Goal: Task Accomplishment & Management: Complete application form

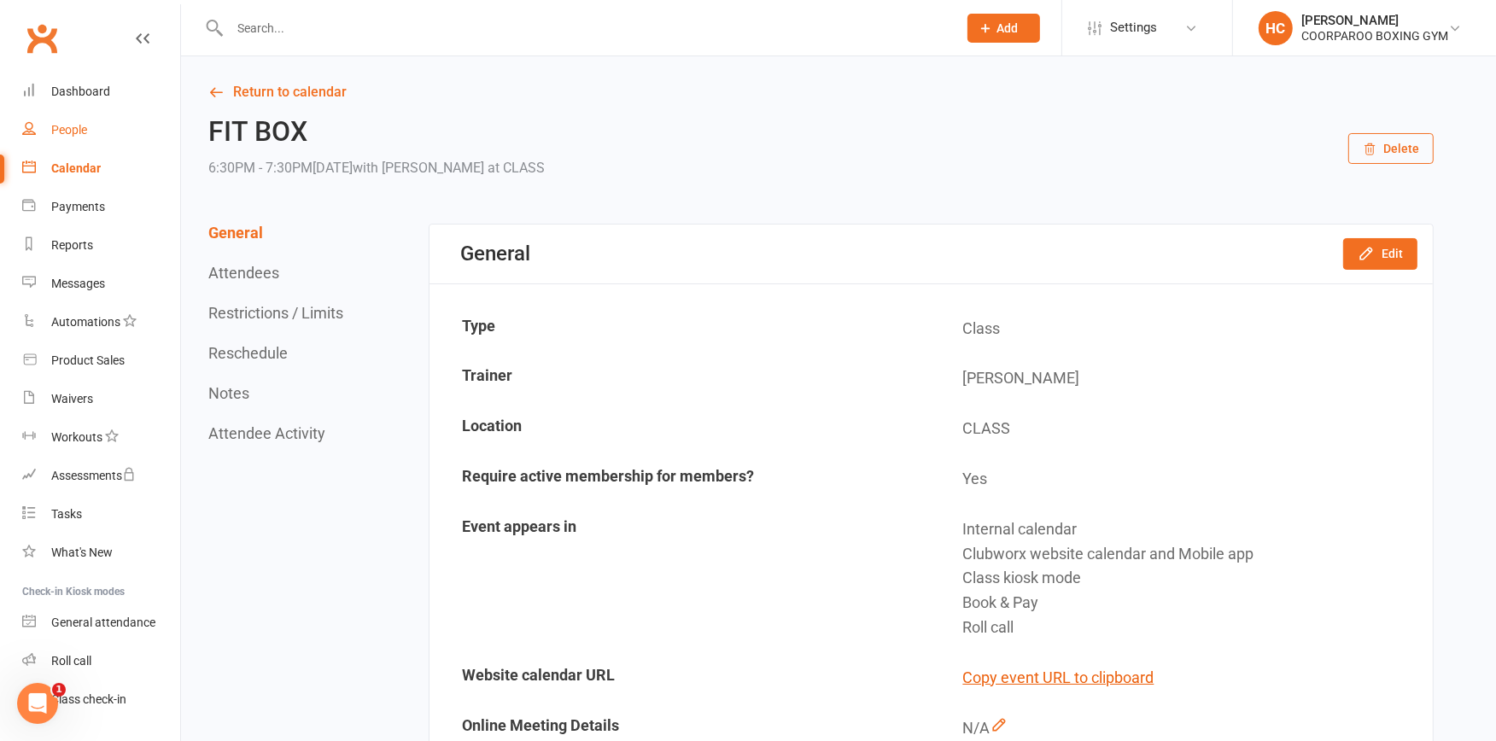
click at [73, 133] on div "People" at bounding box center [69, 130] width 36 height 14
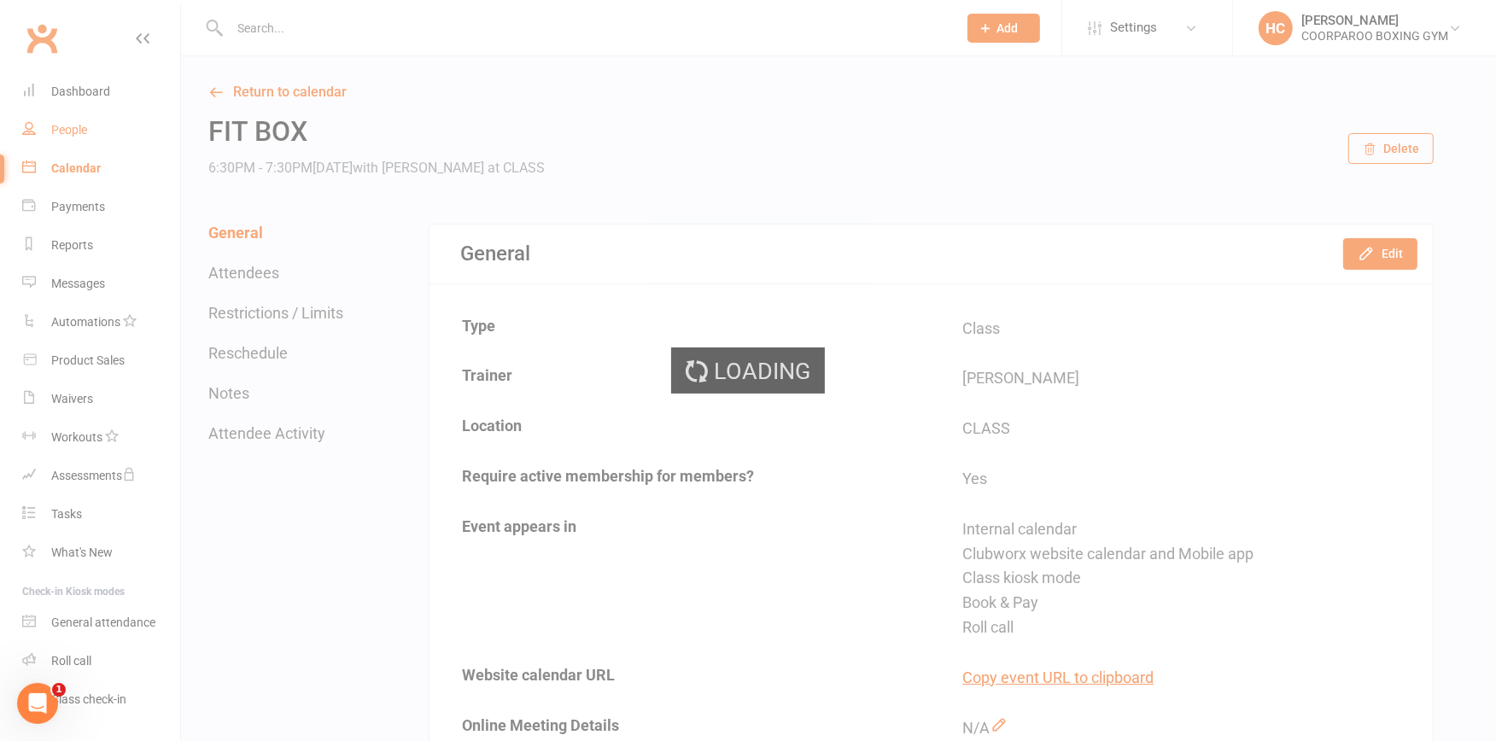
select select "100"
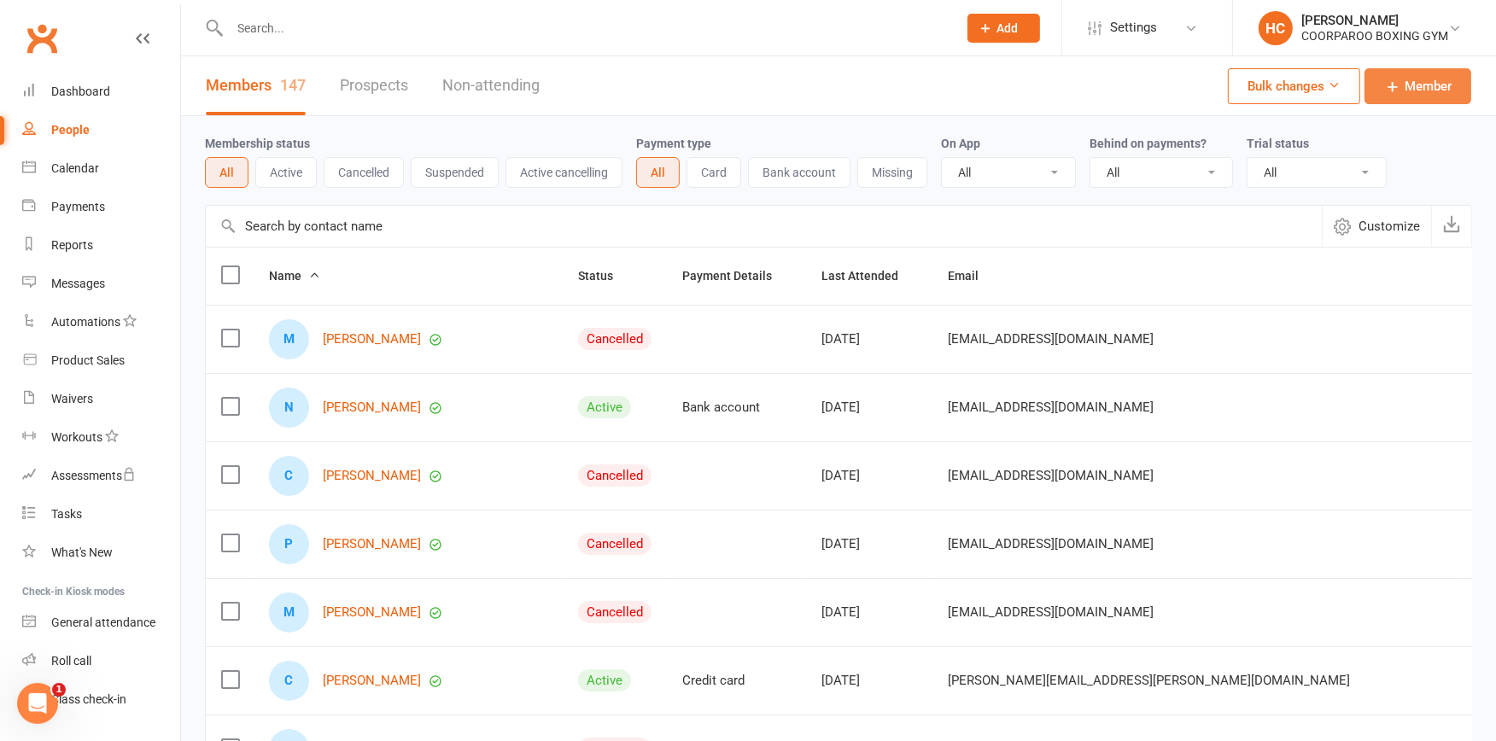
click at [1431, 89] on span "Member" at bounding box center [1428, 86] width 47 height 20
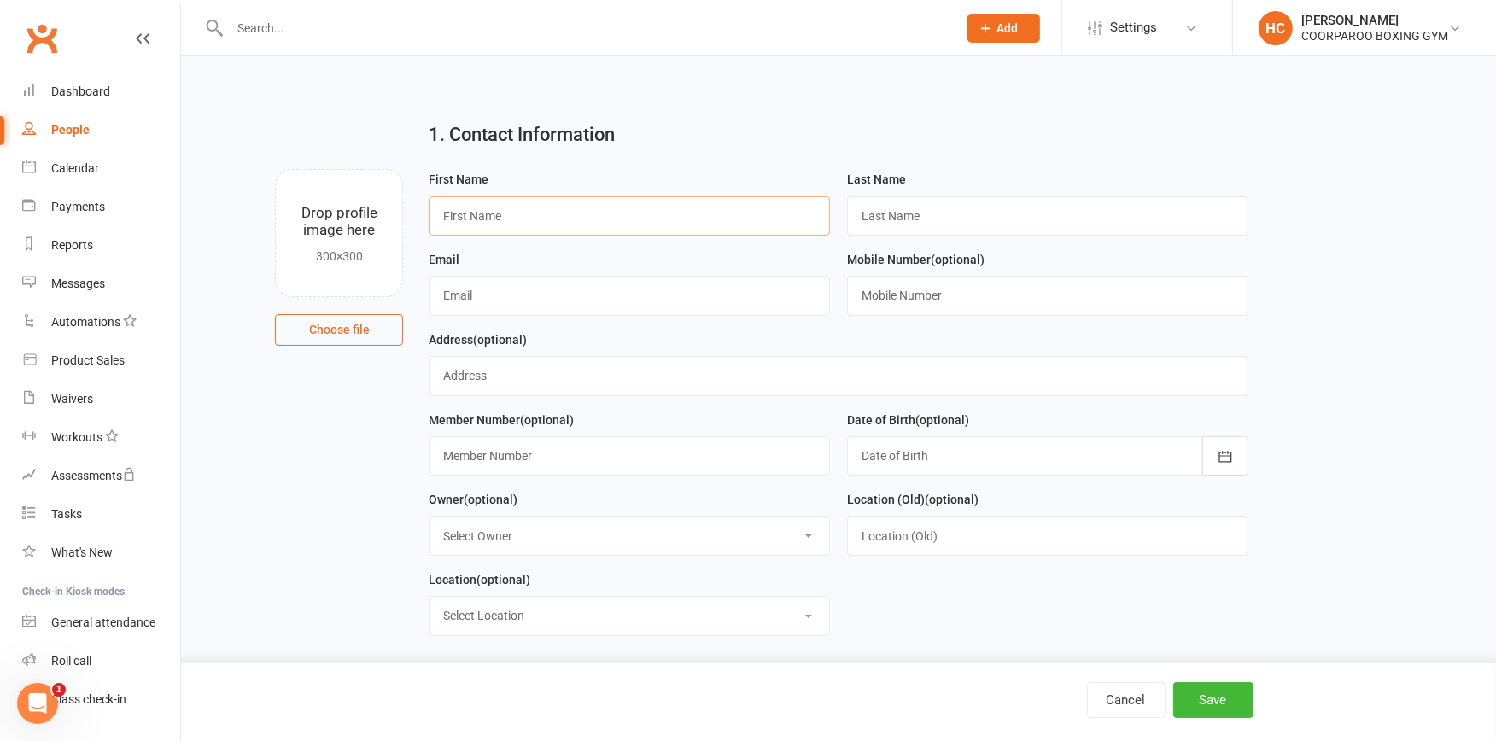
click at [592, 214] on input "text" at bounding box center [629, 215] width 401 height 39
type input "AARON"
click at [898, 208] on input "text" at bounding box center [1047, 215] width 401 height 39
type input "FRANKS"
click at [565, 297] on input "text" at bounding box center [629, 295] width 401 height 39
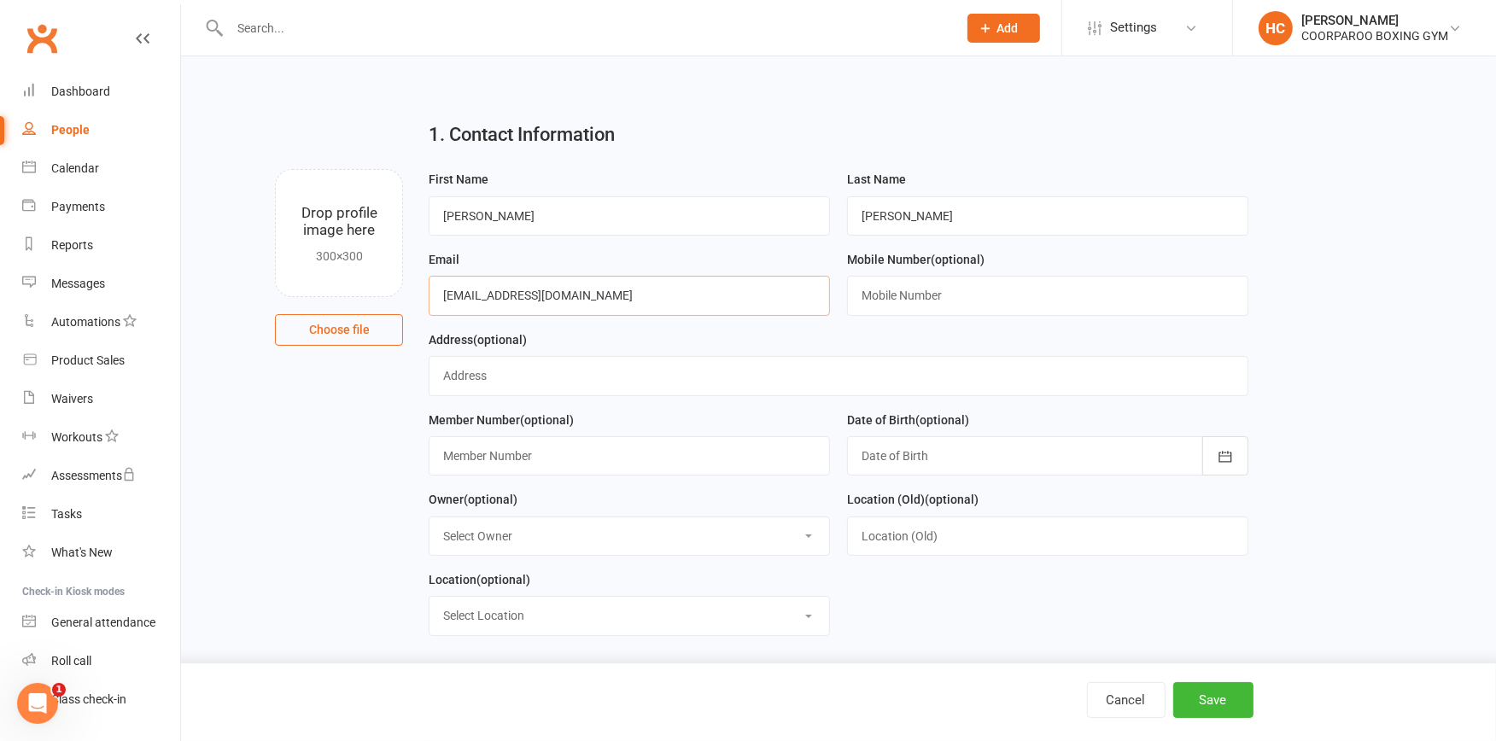
type input "[EMAIL_ADDRESS][DOMAIN_NAME]"
drag, startPoint x: 907, startPoint y: 295, endPoint x: 886, endPoint y: 302, distance: 21.6
click at [907, 295] on input "text" at bounding box center [1047, 295] width 401 height 39
type input "0434938048"
click at [565, 387] on input "text" at bounding box center [838, 375] width 819 height 39
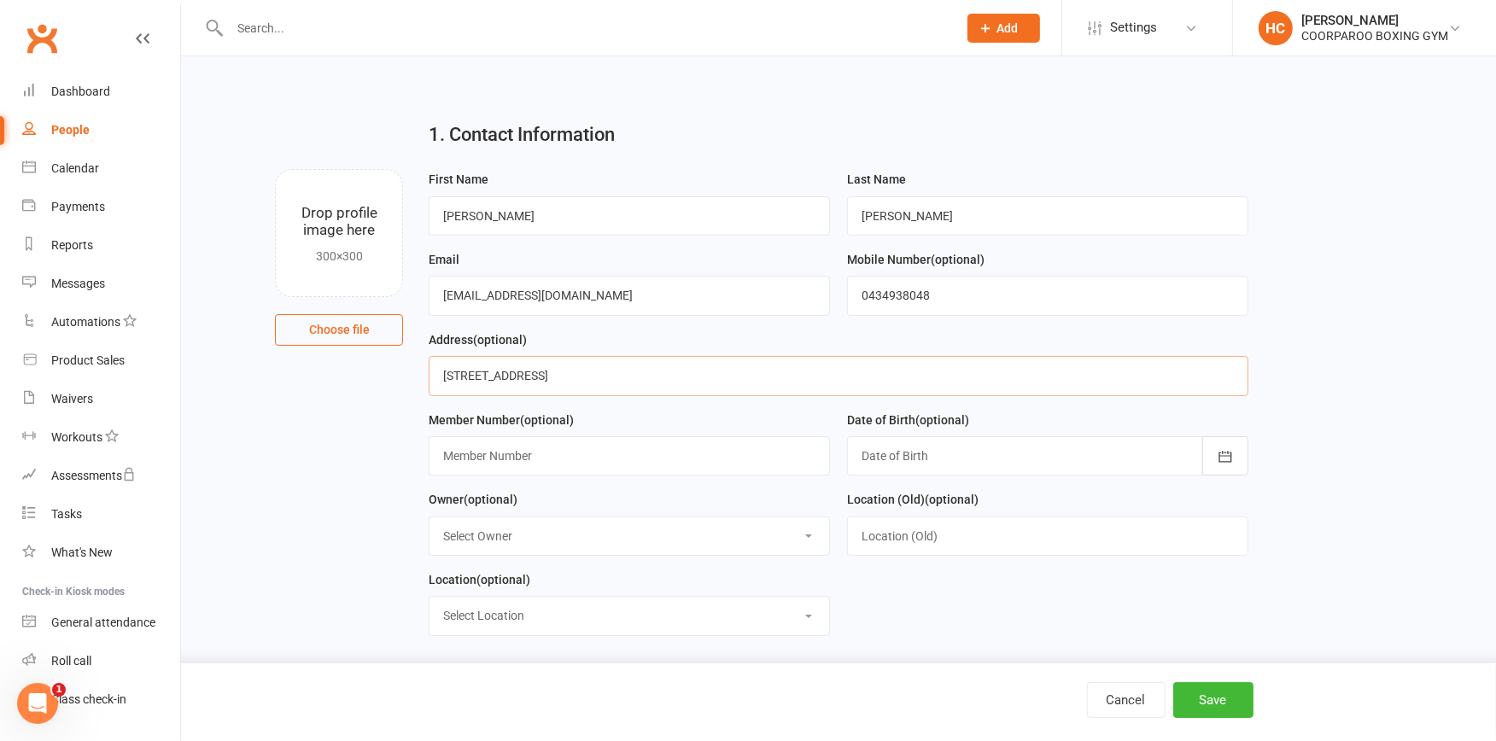
type input "[STREET_ADDRESS]"
click at [616, 458] on input "text" at bounding box center [629, 455] width 401 height 39
type input "02414"
click at [1230, 457] on icon "button" at bounding box center [1225, 456] width 17 height 17
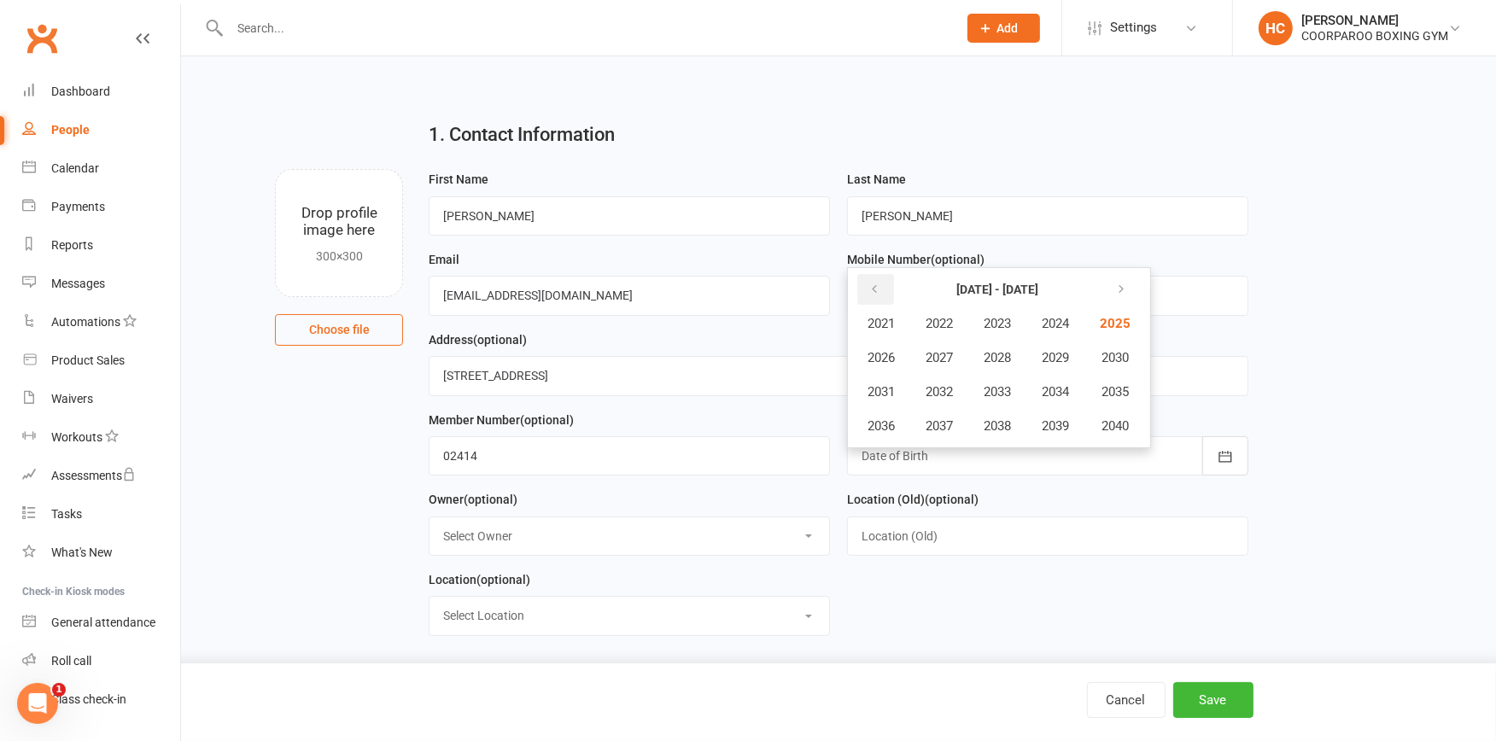
click at [869, 288] on icon "button" at bounding box center [874, 290] width 12 height 14
click at [951, 423] on span "1997" at bounding box center [939, 425] width 27 height 15
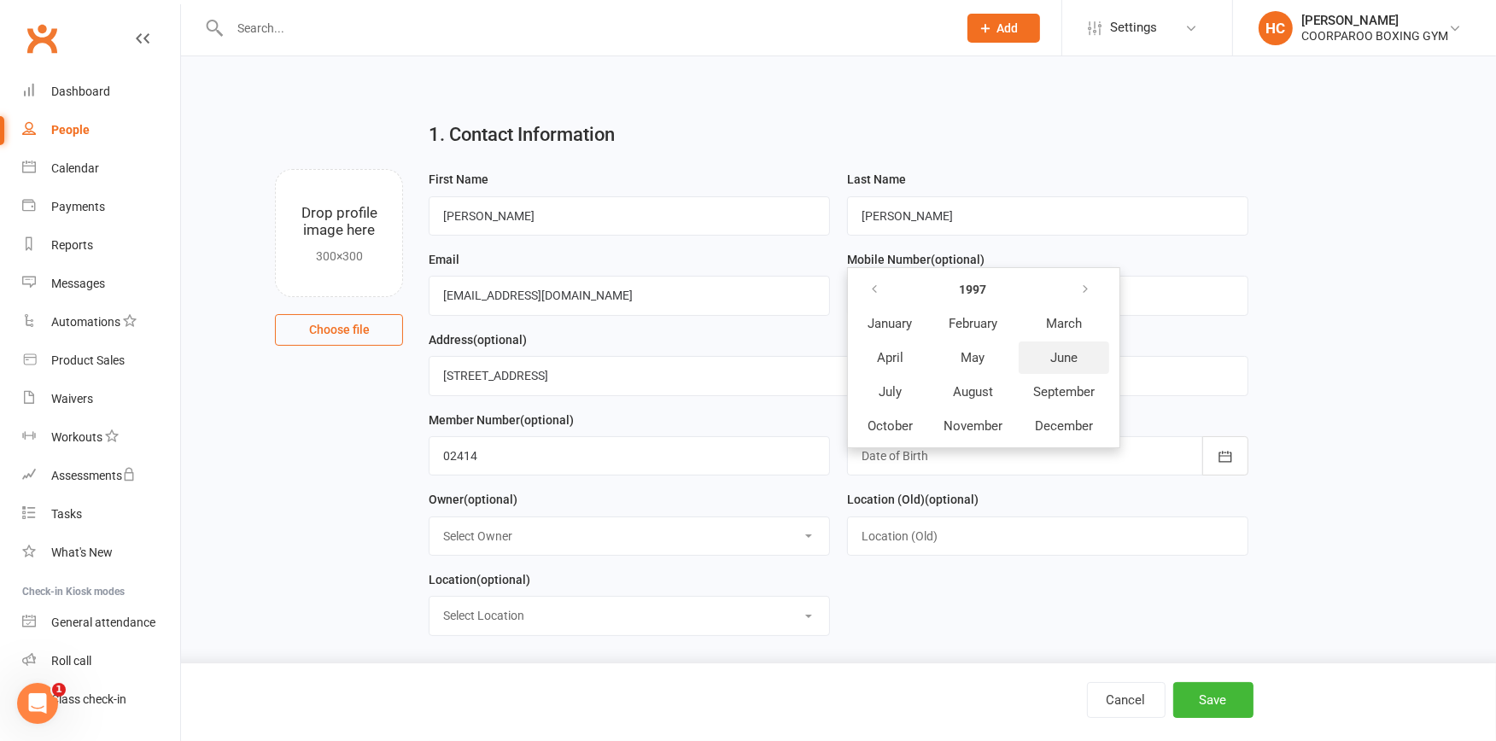
click at [1050, 350] on span "June" at bounding box center [1063, 357] width 27 height 15
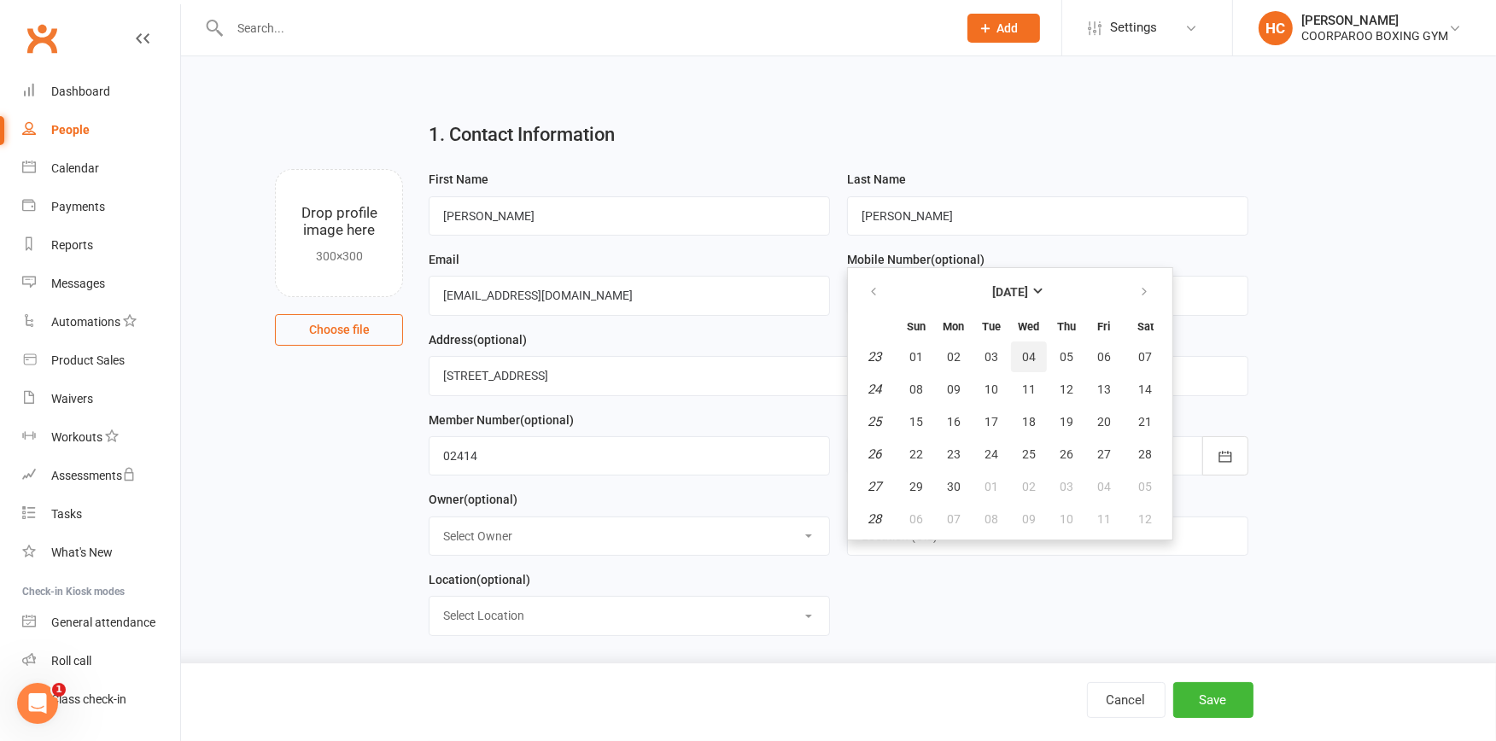
click at [1022, 352] on span "04" at bounding box center [1029, 357] width 14 height 14
type input "04 Jun 1997"
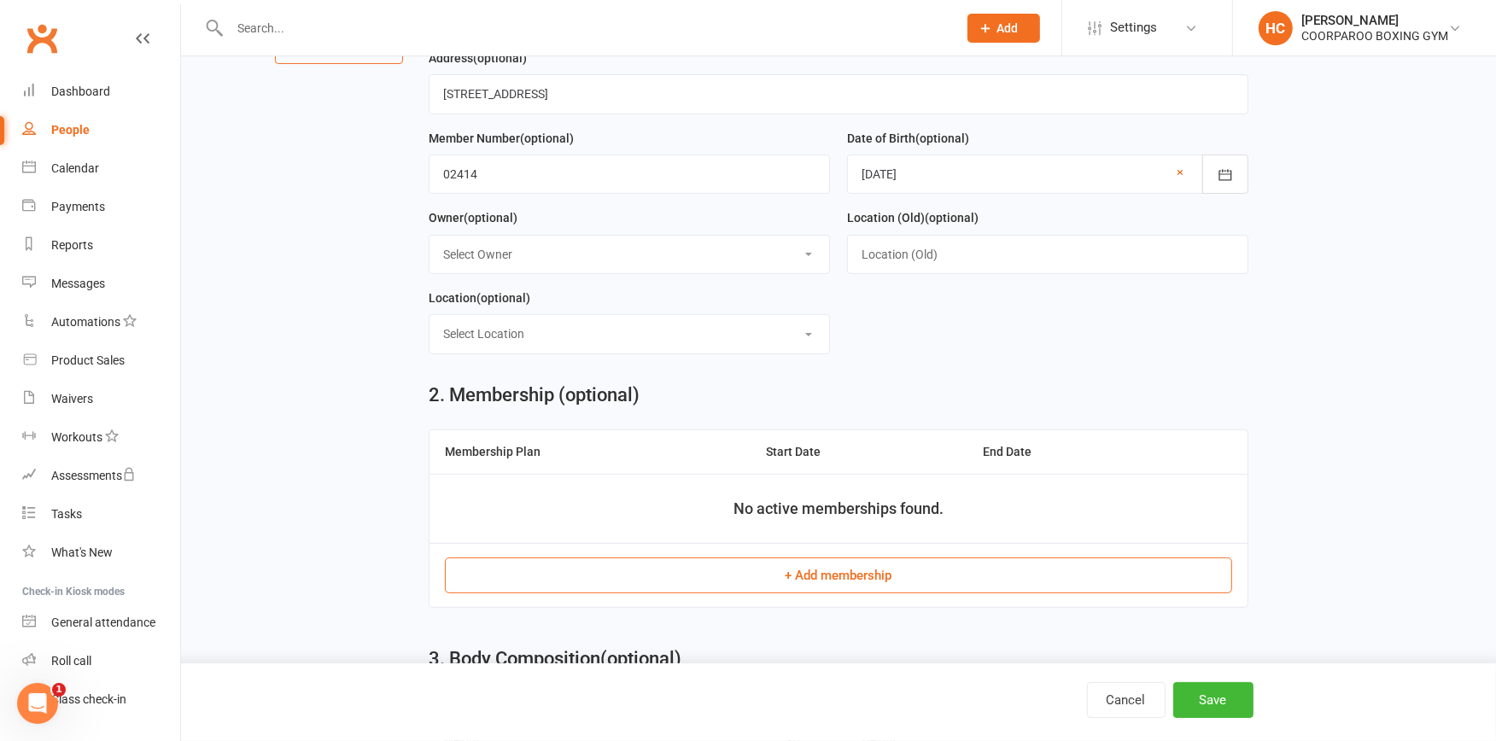
scroll to position [284, 0]
click at [841, 575] on button "+ Add membership" at bounding box center [838, 573] width 786 height 36
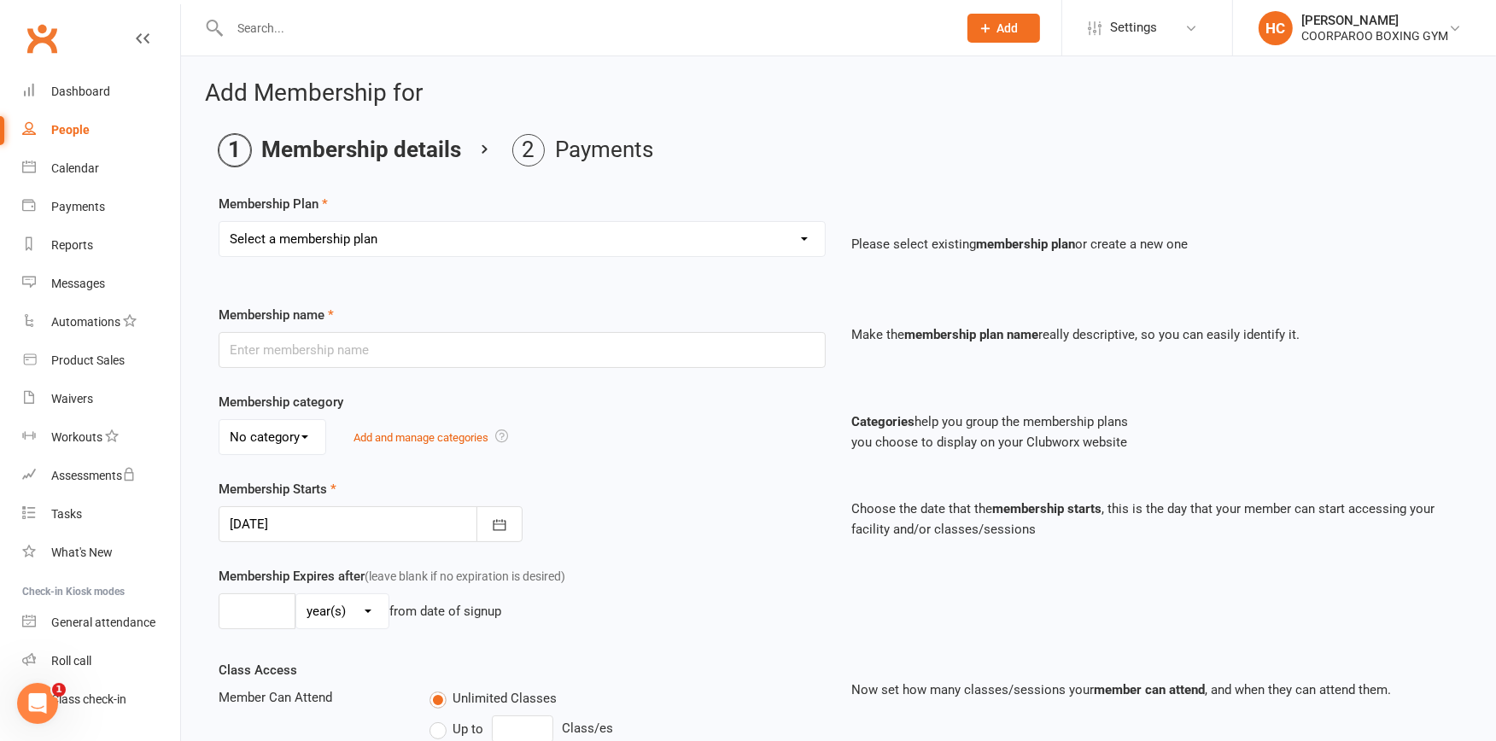
click at [808, 239] on select "Select a membership plan Create new Membership Plan Student Adult" at bounding box center [521, 239] width 605 height 34
select select "2"
click at [219, 222] on select "Select a membership plan Create new Membership Plan Student Adult" at bounding box center [521, 239] width 605 height 34
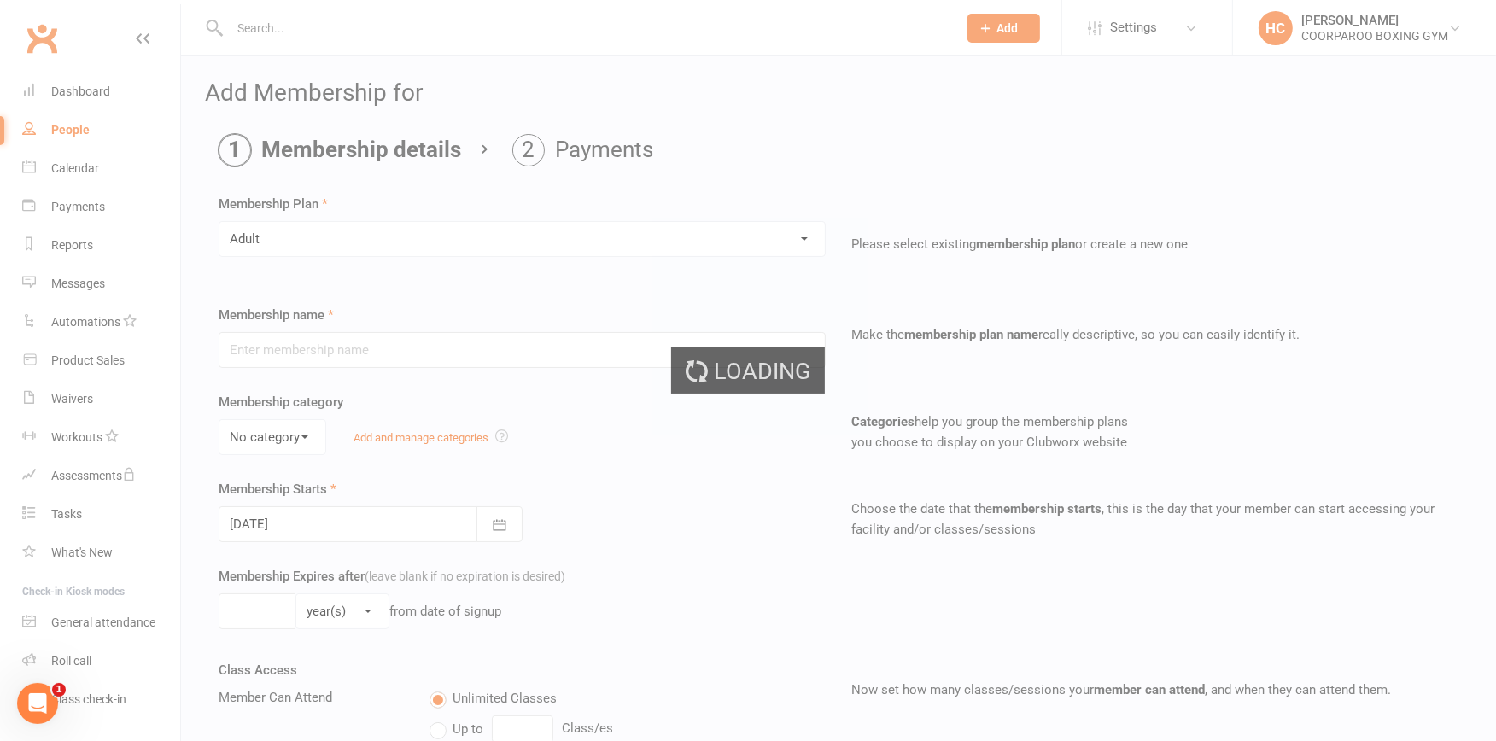
type input "Adult"
select select "0"
type input "0"
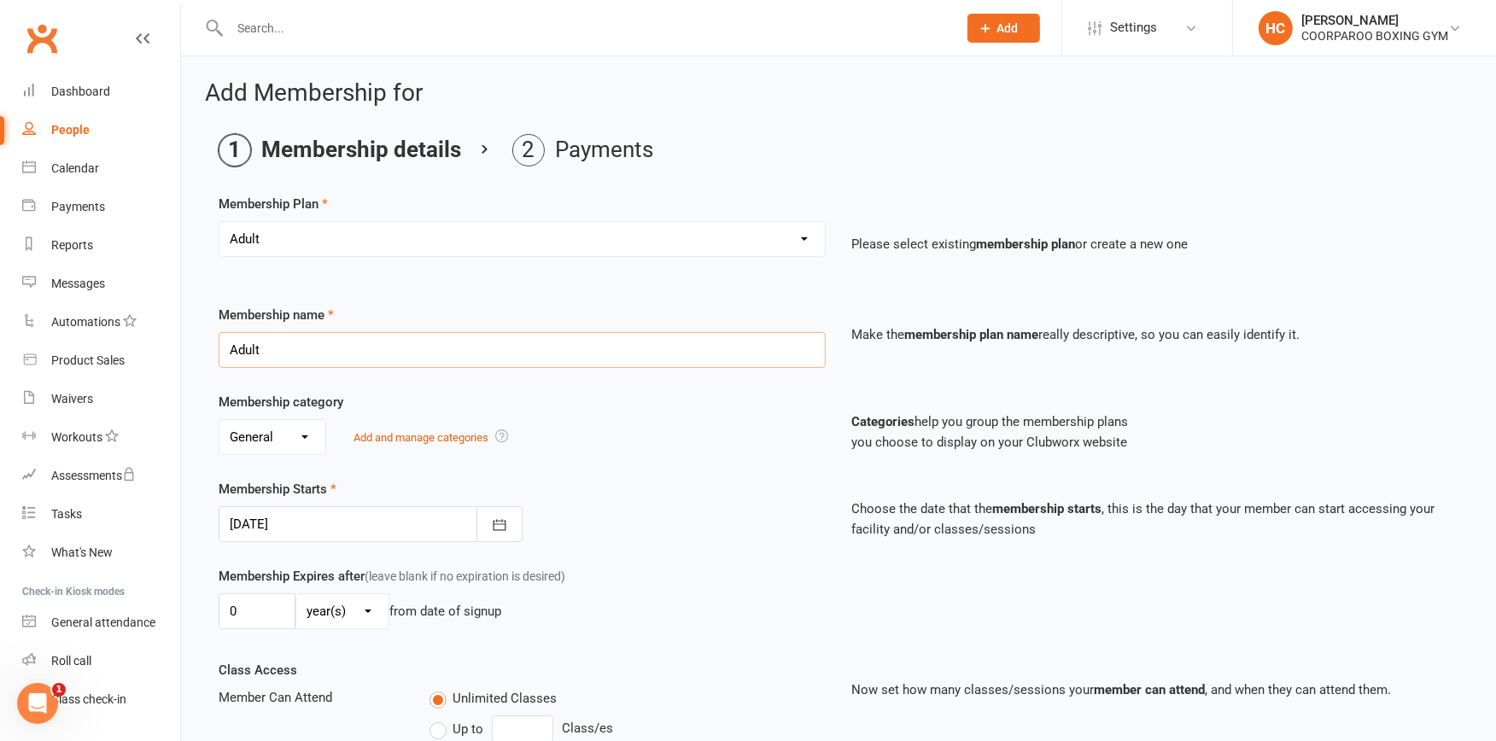
click at [314, 346] on input "Adult" at bounding box center [522, 350] width 607 height 36
type input "A"
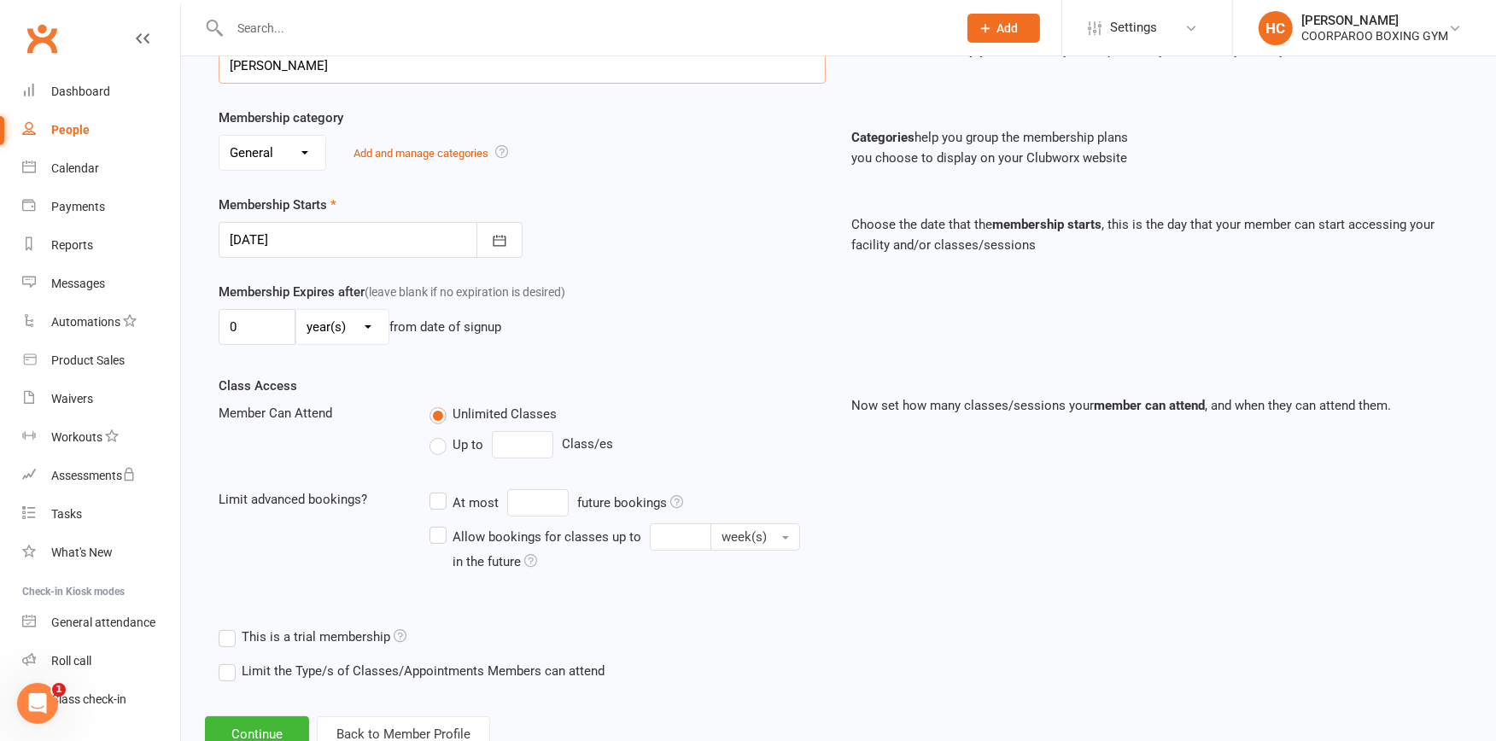
scroll to position [343, 0]
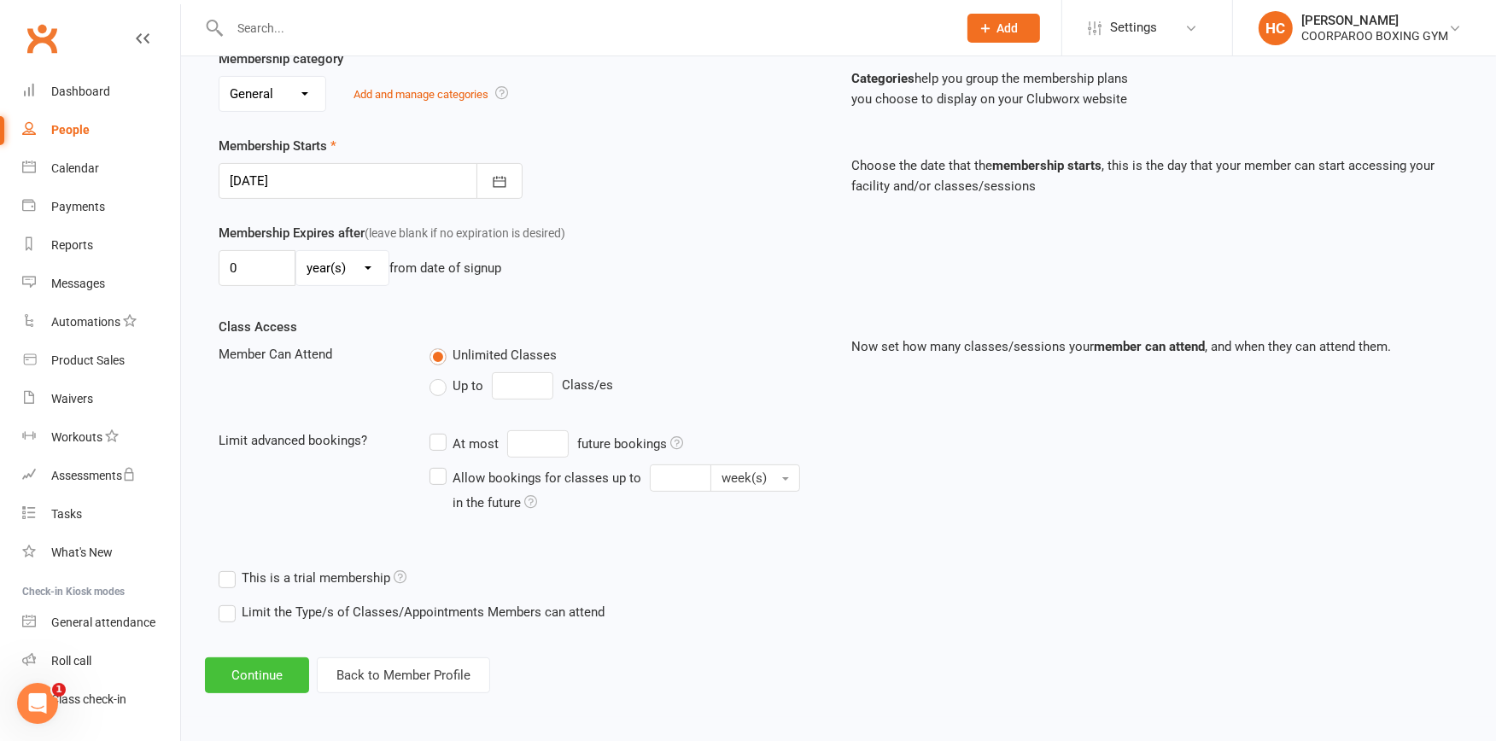
type input "[PERSON_NAME]"
click at [232, 669] on button "Continue" at bounding box center [257, 675] width 104 height 36
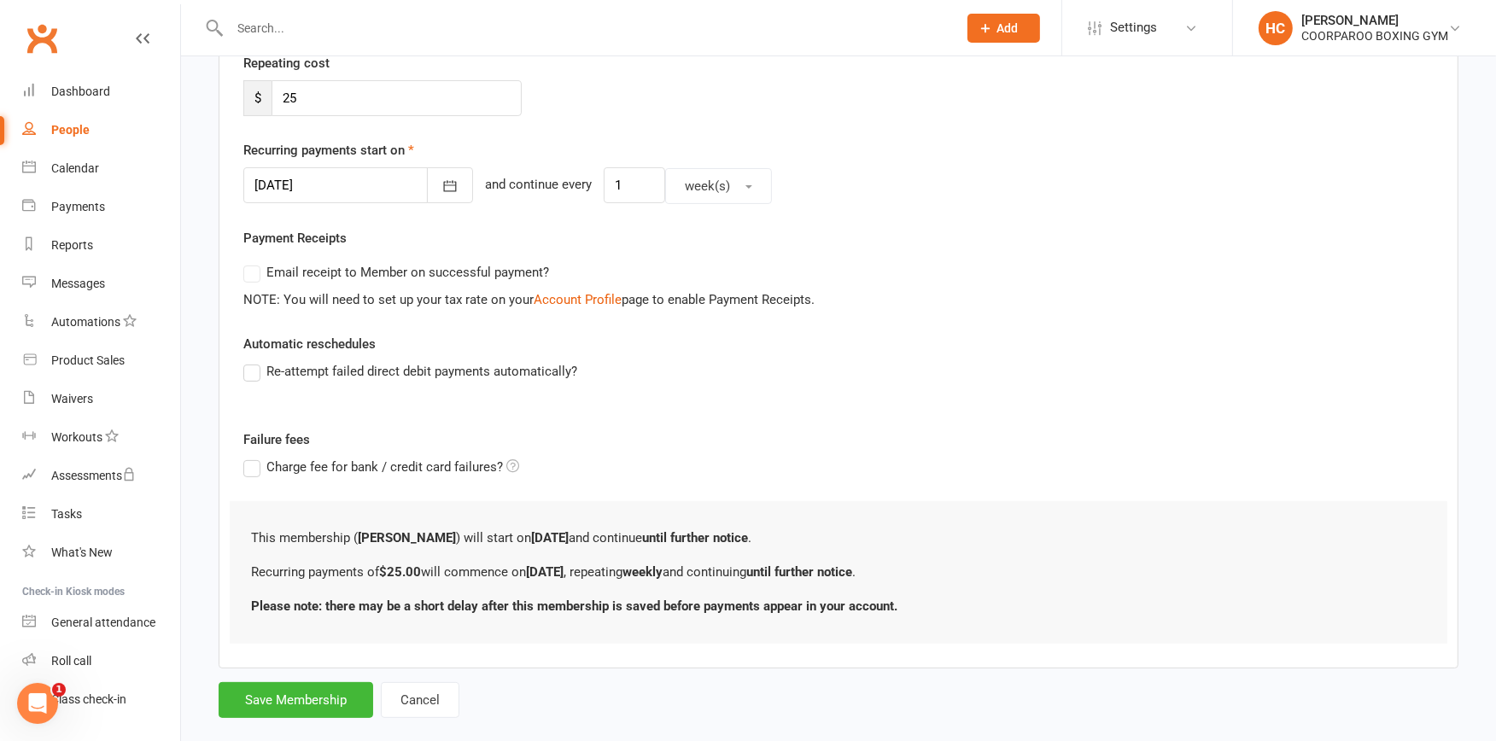
scroll to position [363, 0]
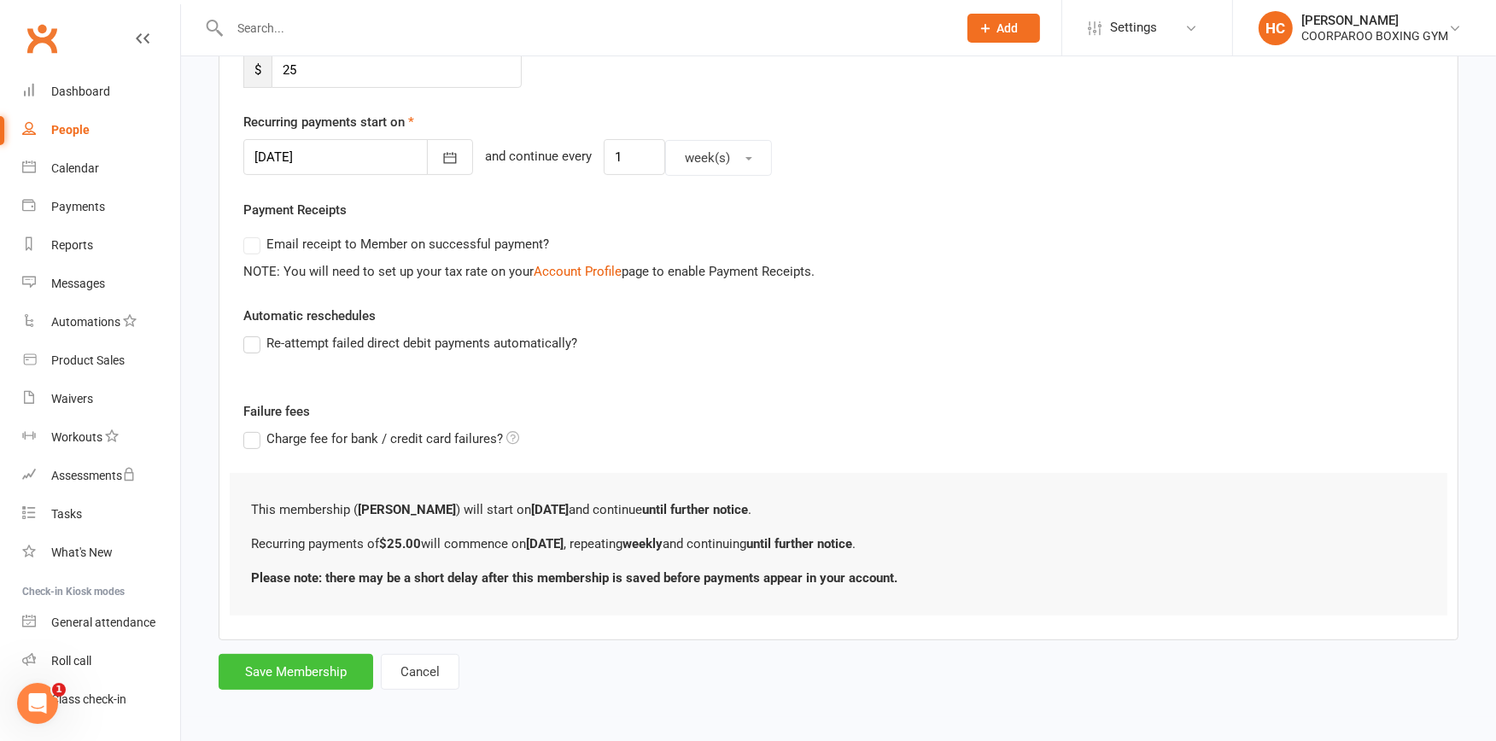
click at [276, 664] on button "Save Membership" at bounding box center [296, 672] width 155 height 36
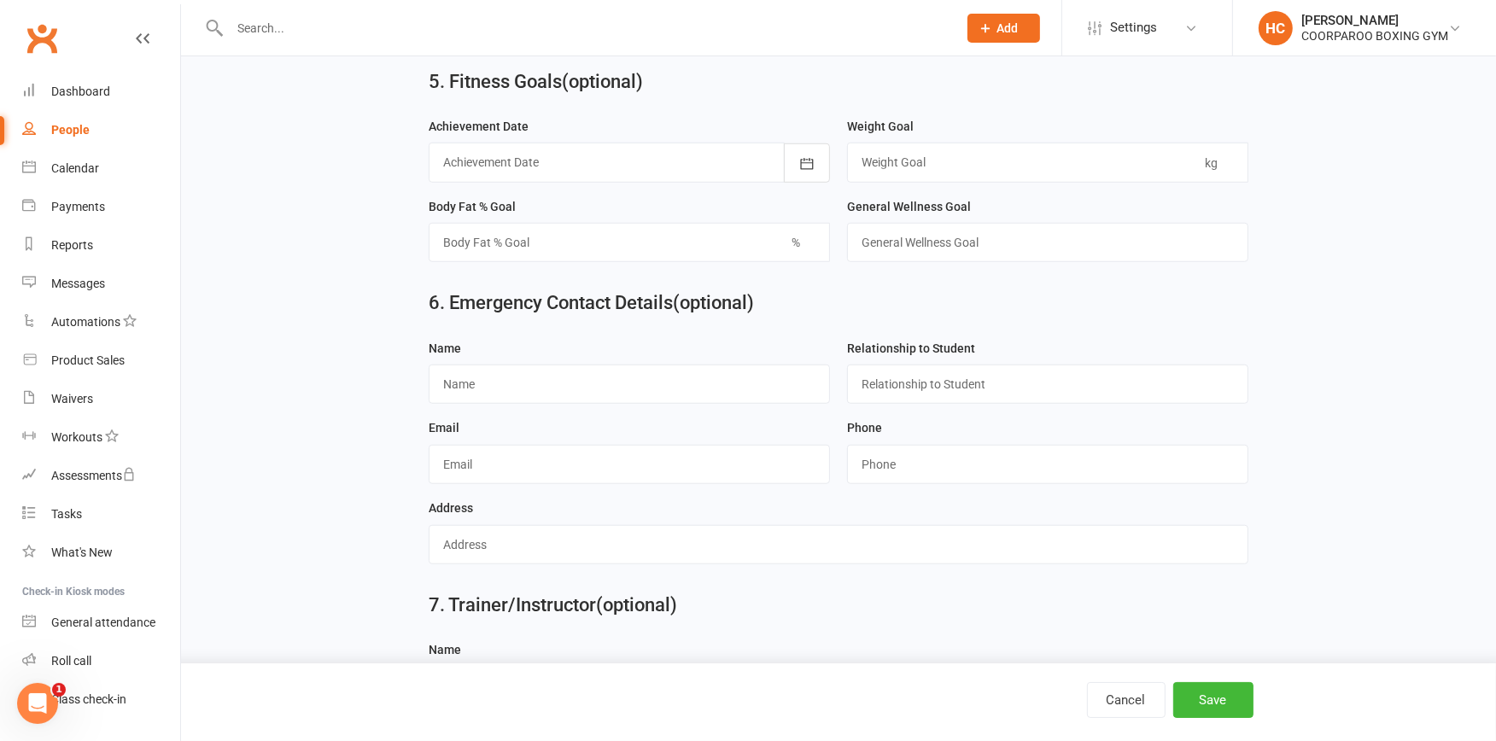
scroll to position [1410, 0]
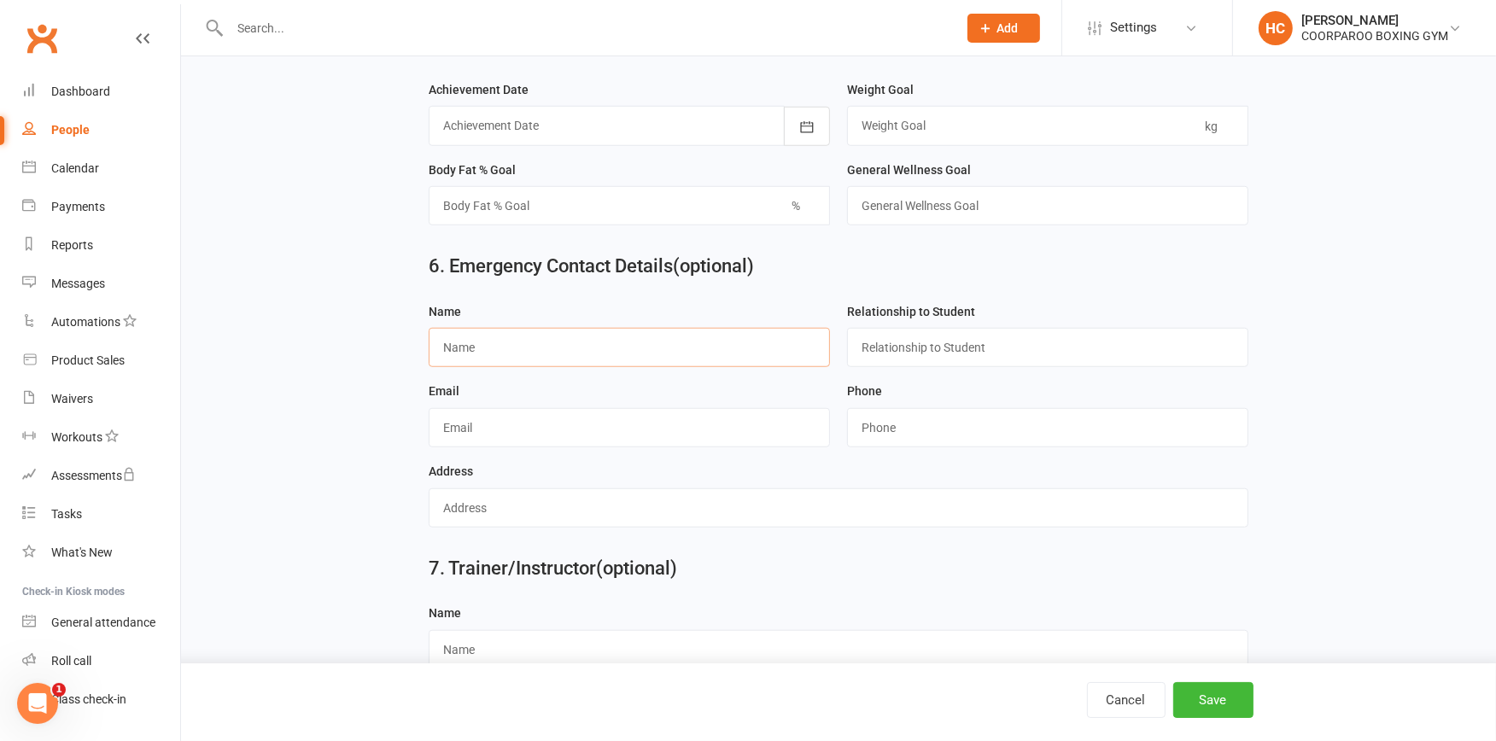
click at [540, 359] on input "text" at bounding box center [629, 347] width 401 height 39
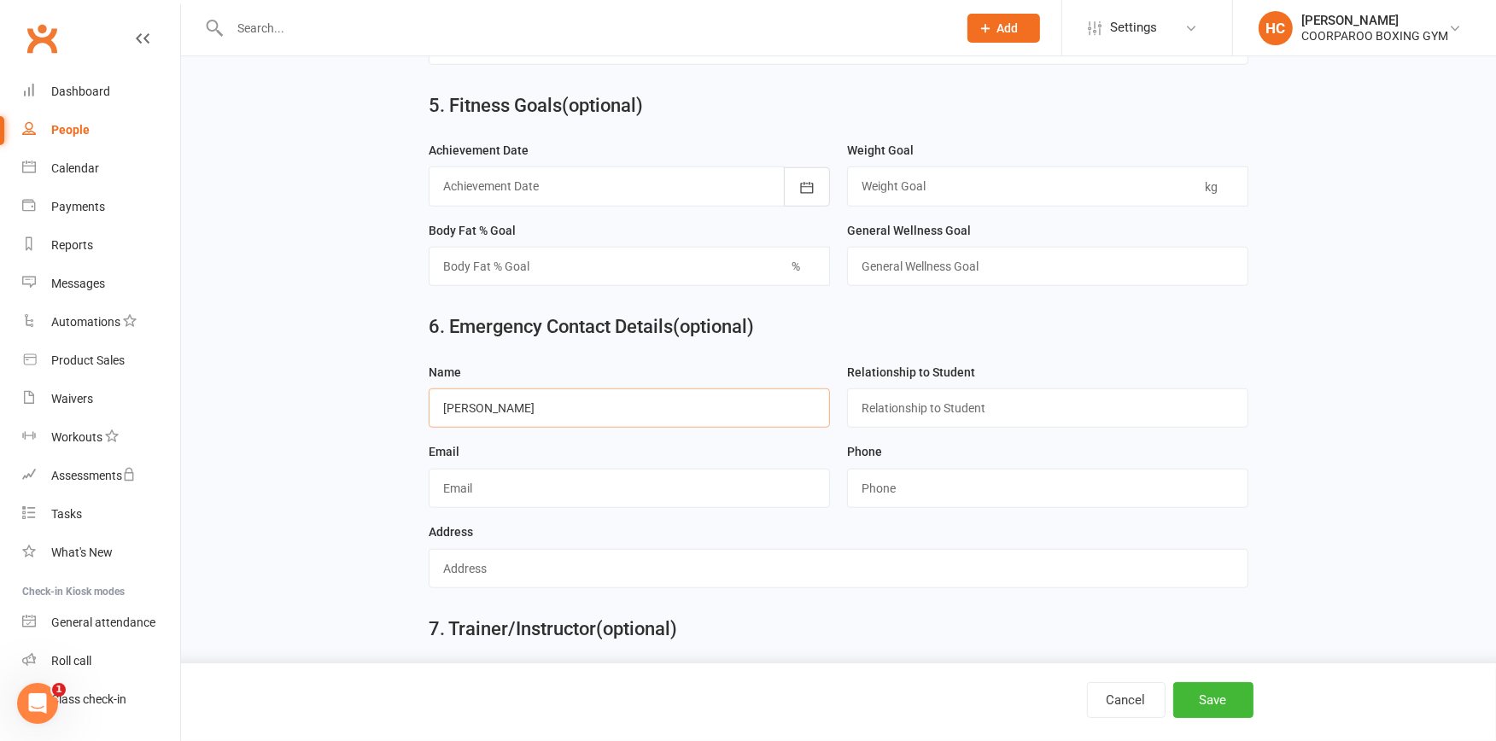
scroll to position [1315, 0]
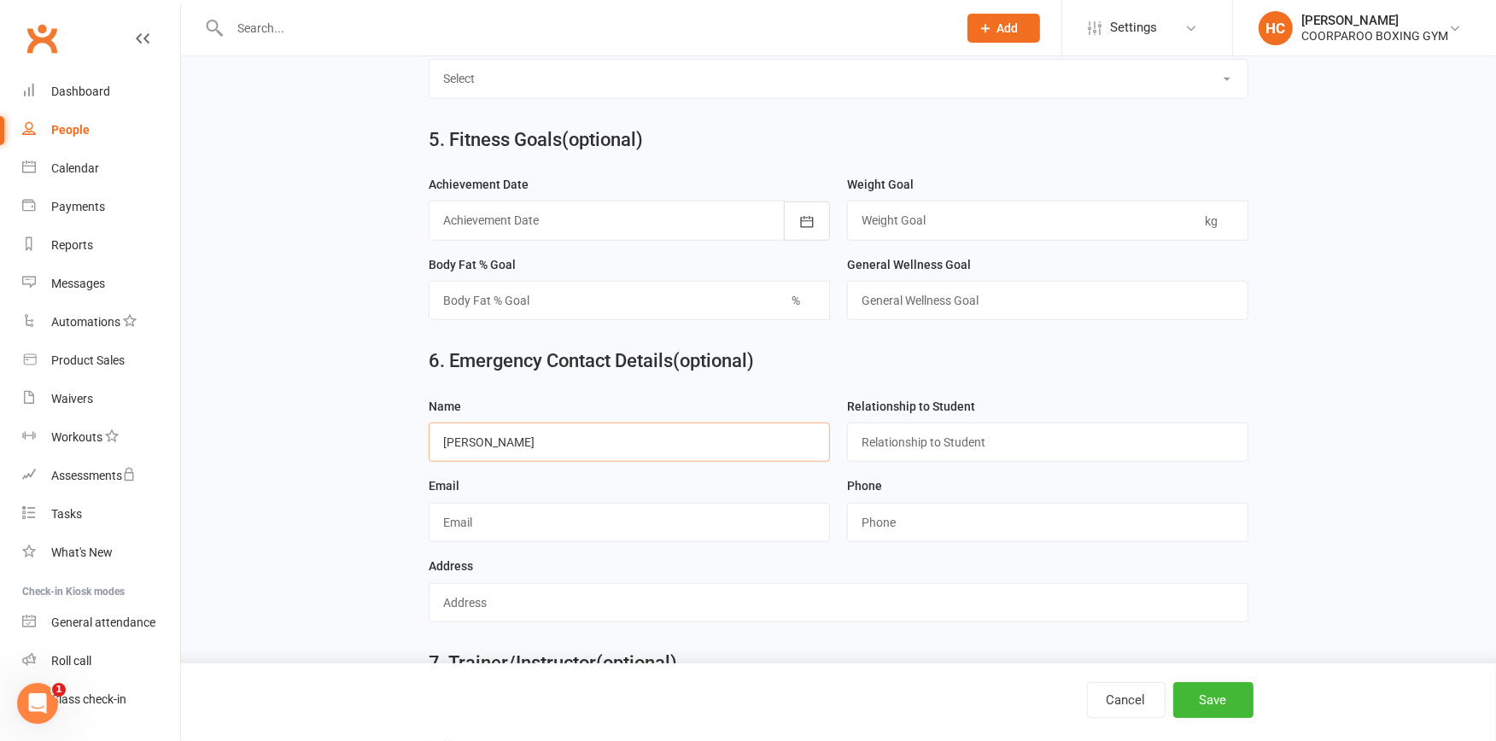
type input "CHRISTOPHER FRANKS"
click at [914, 444] on input "text" at bounding box center [1047, 442] width 401 height 39
type input "FATHER"
click at [923, 517] on input "string" at bounding box center [1047, 522] width 401 height 39
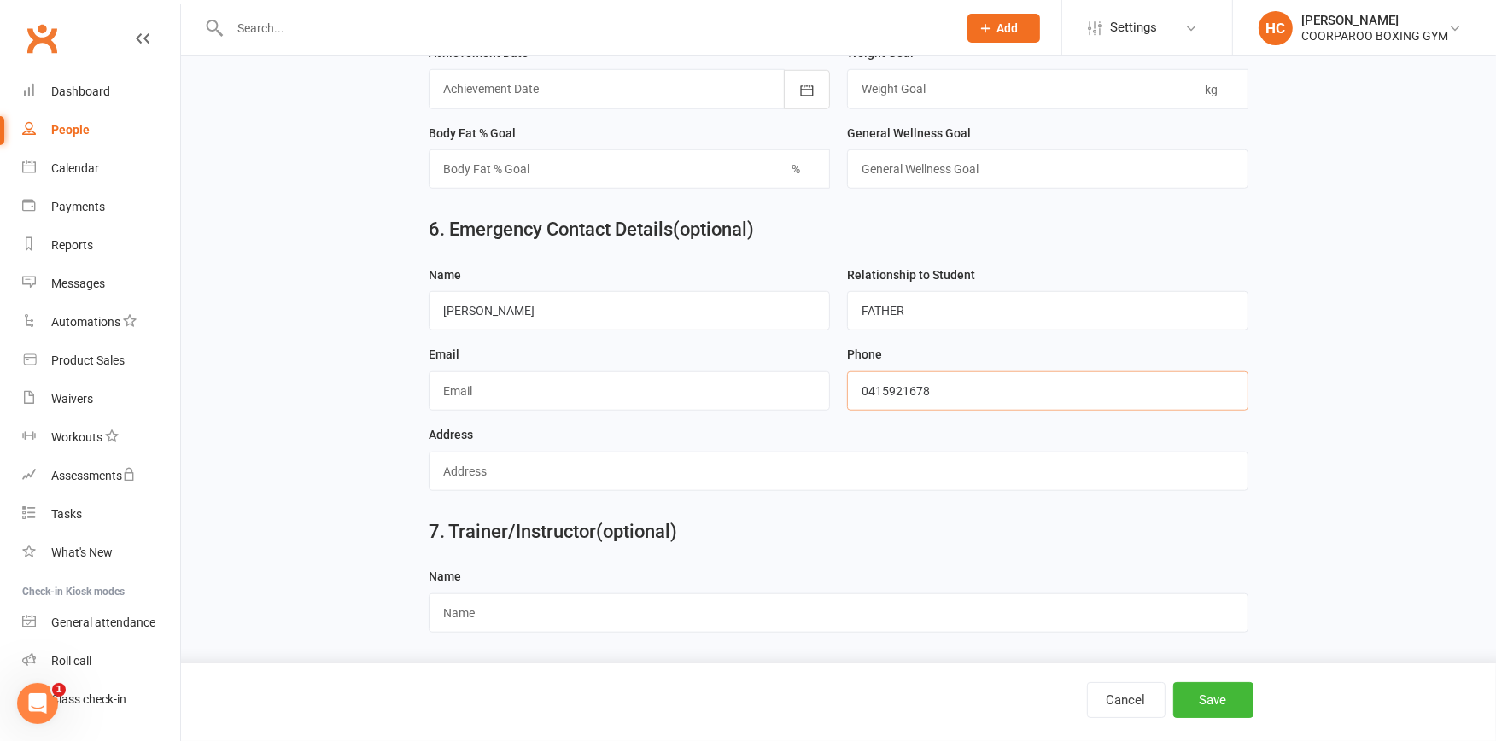
scroll to position [1449, 0]
type input "0415921678"
click at [1225, 704] on button "Save" at bounding box center [1213, 700] width 80 height 36
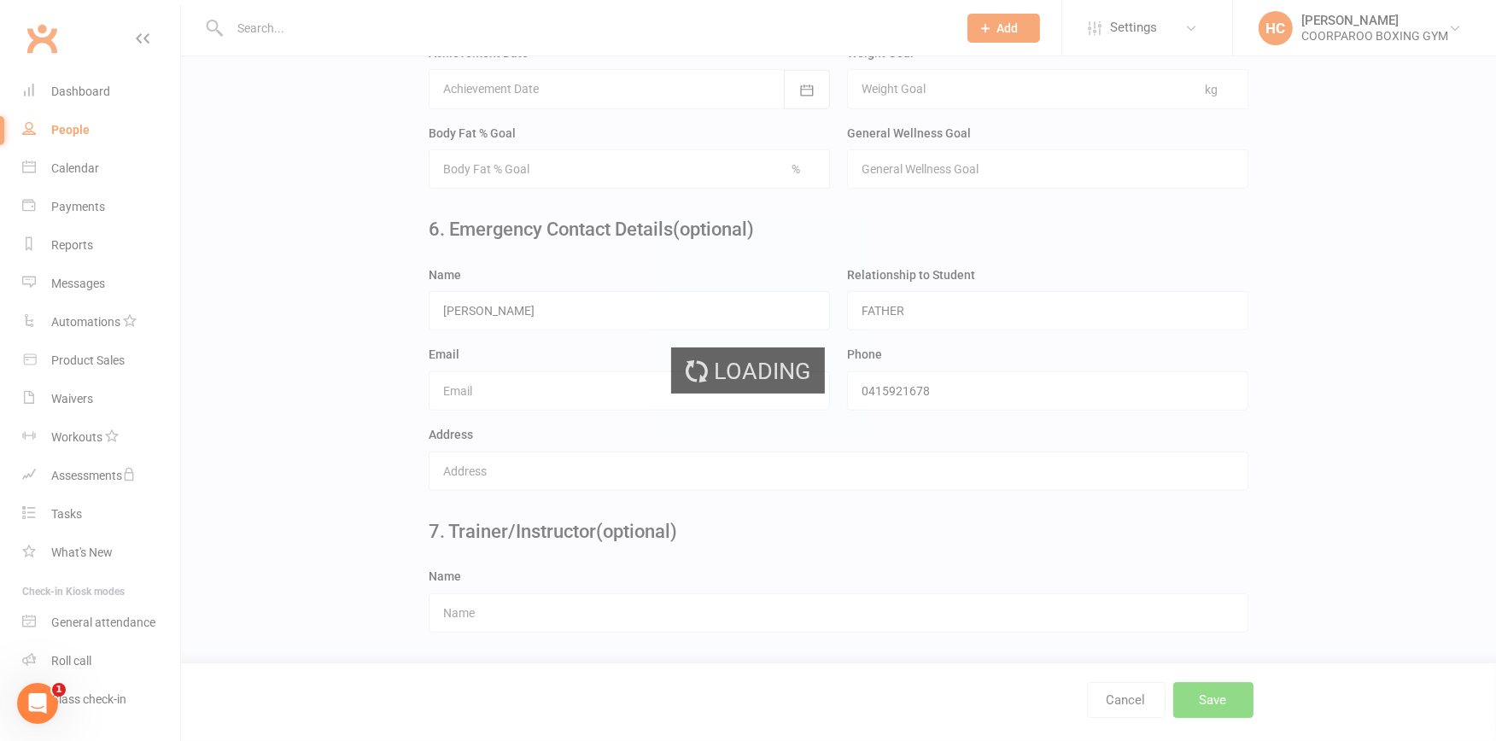
scroll to position [0, 0]
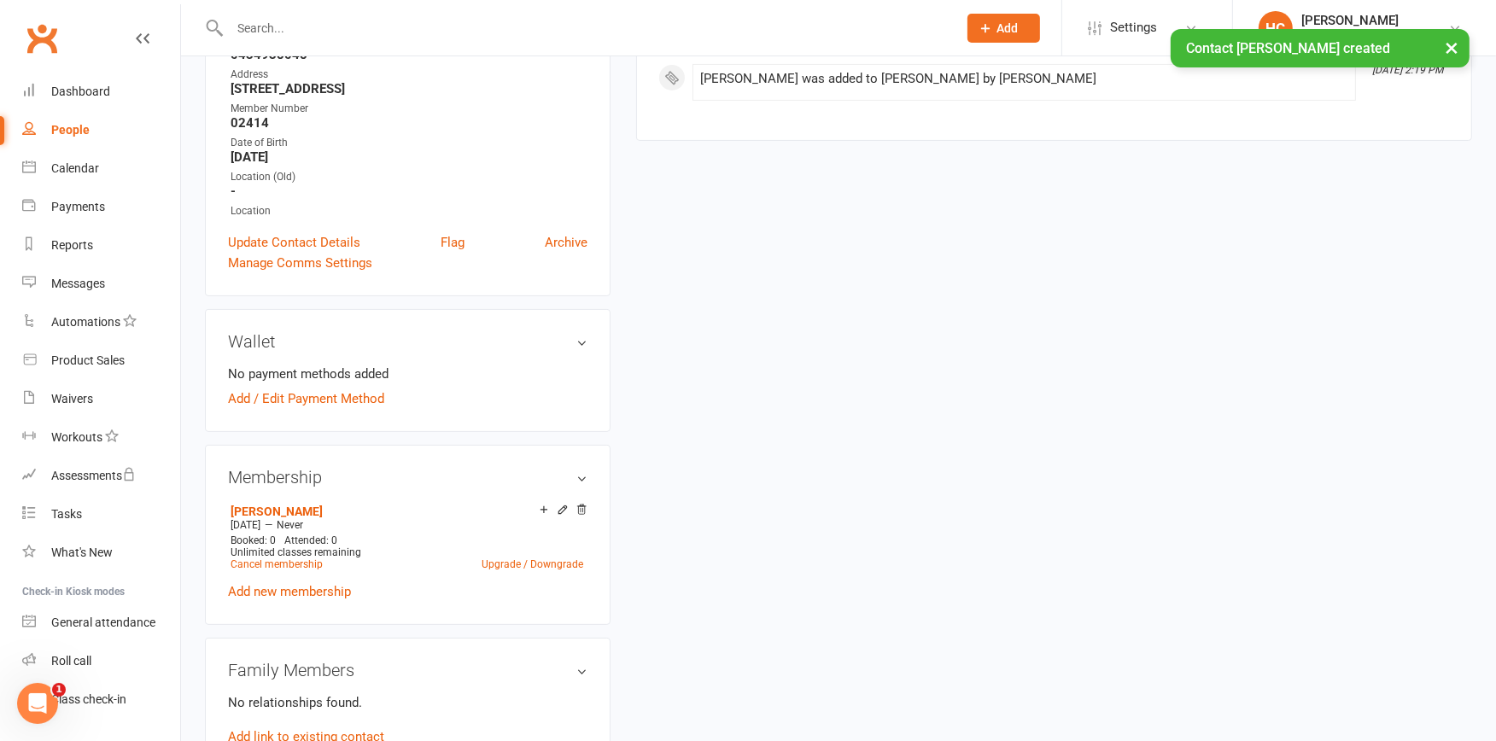
scroll to position [379, 0]
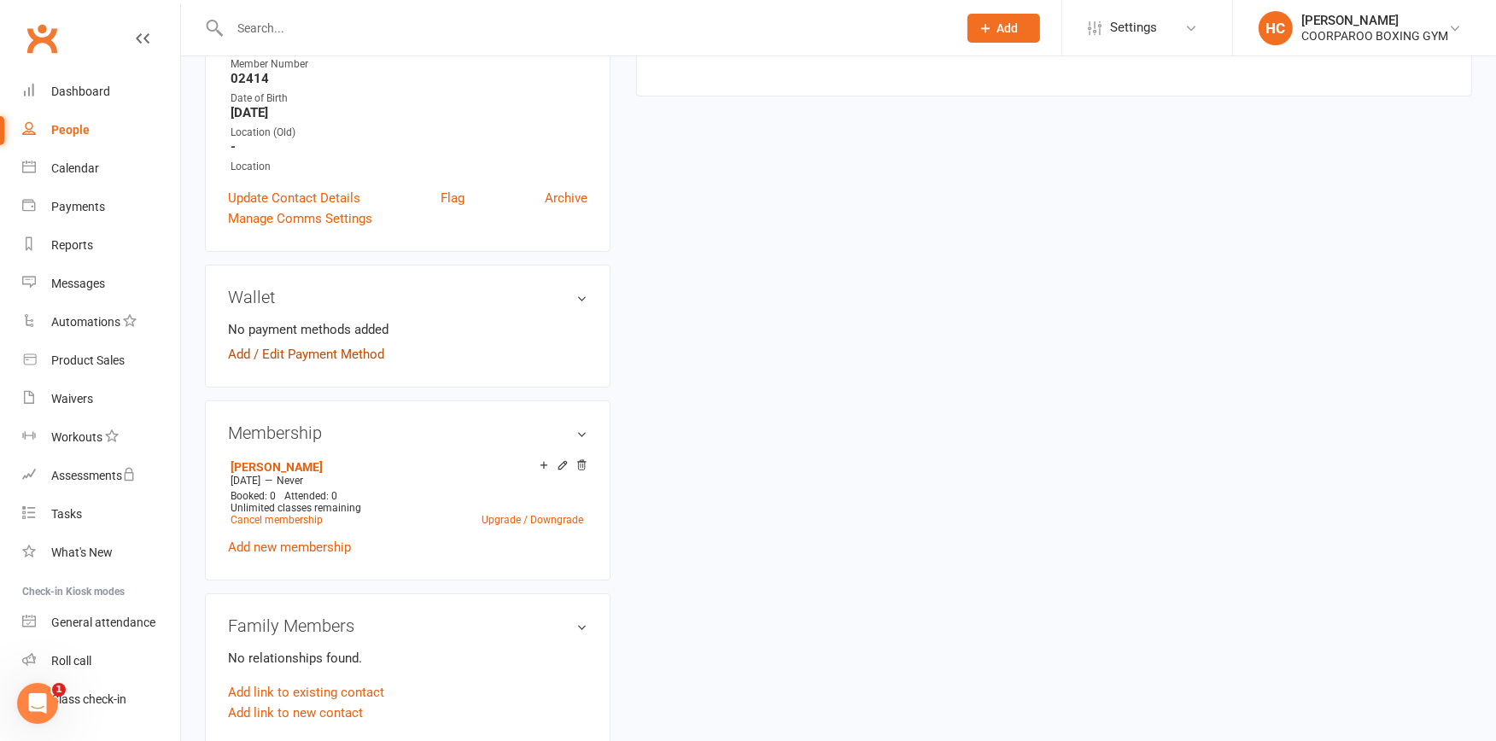
click at [314, 351] on link "Add / Edit Payment Method" at bounding box center [306, 354] width 156 height 20
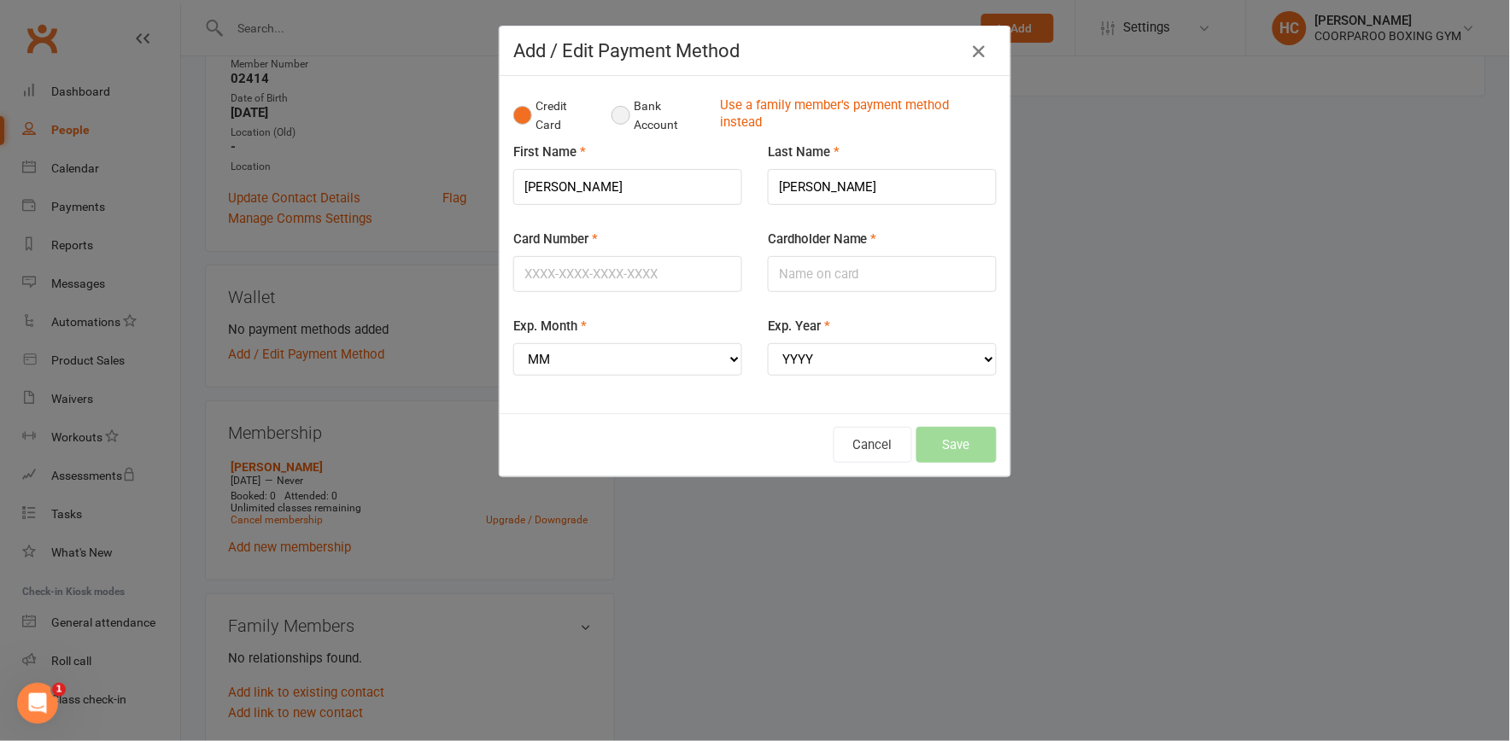
click at [618, 115] on button "Bank Account" at bounding box center [658, 116] width 95 height 52
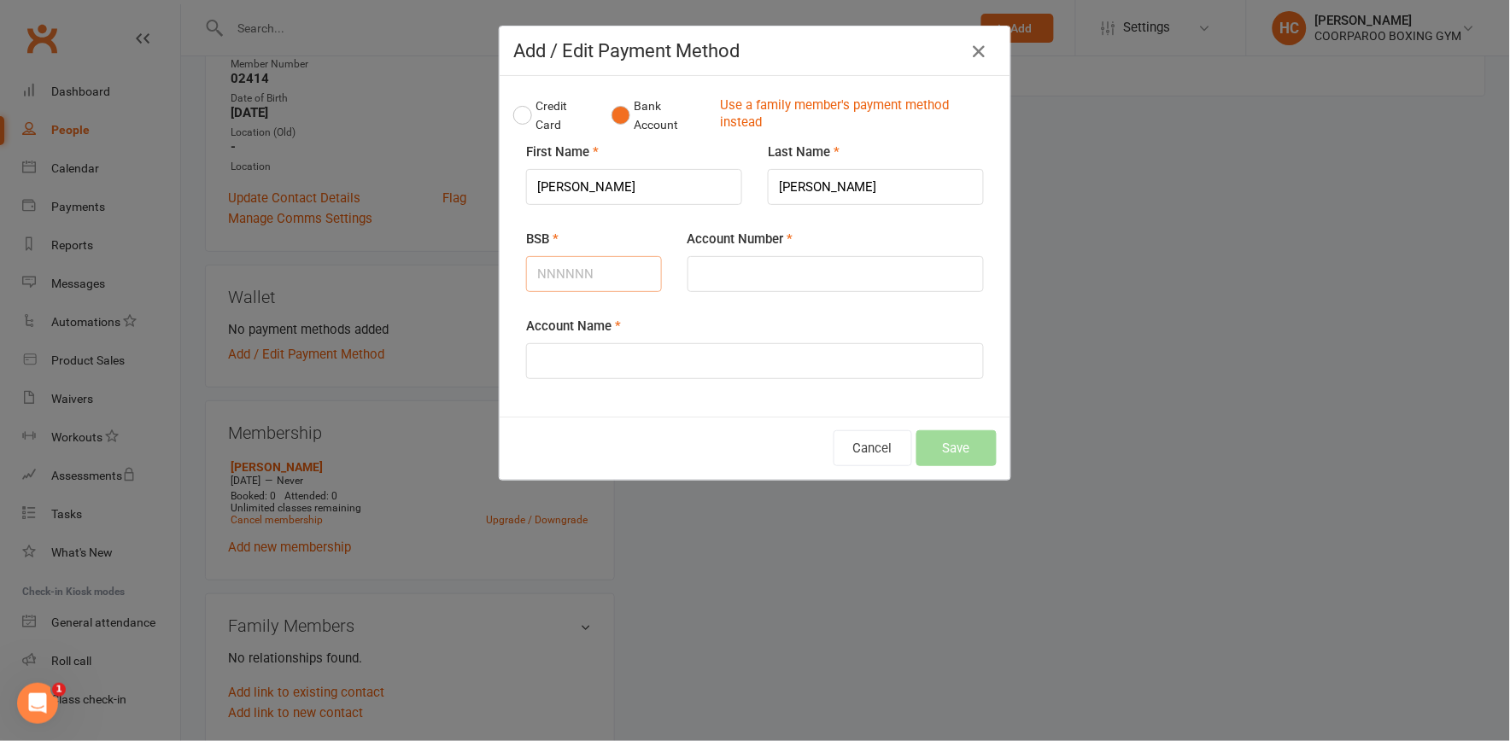
click at [601, 268] on input "BSB" at bounding box center [594, 274] width 136 height 36
type input "063097"
click at [721, 273] on input "Account Number" at bounding box center [835, 274] width 296 height 36
type input "92776119"
click at [649, 354] on input "Account Name" at bounding box center [755, 361] width 458 height 36
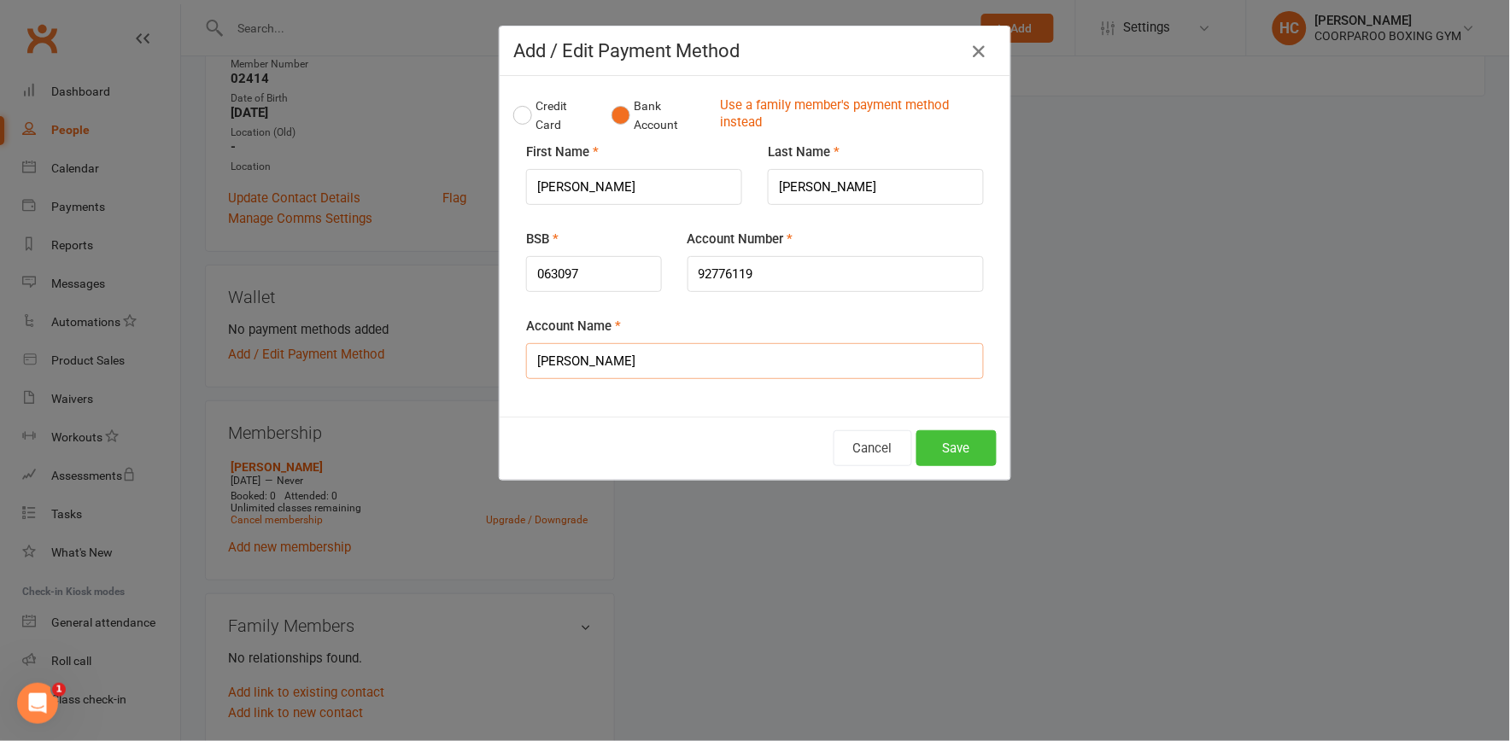
type input "[PERSON_NAME]"
click at [957, 444] on button "Save" at bounding box center [956, 448] width 80 height 36
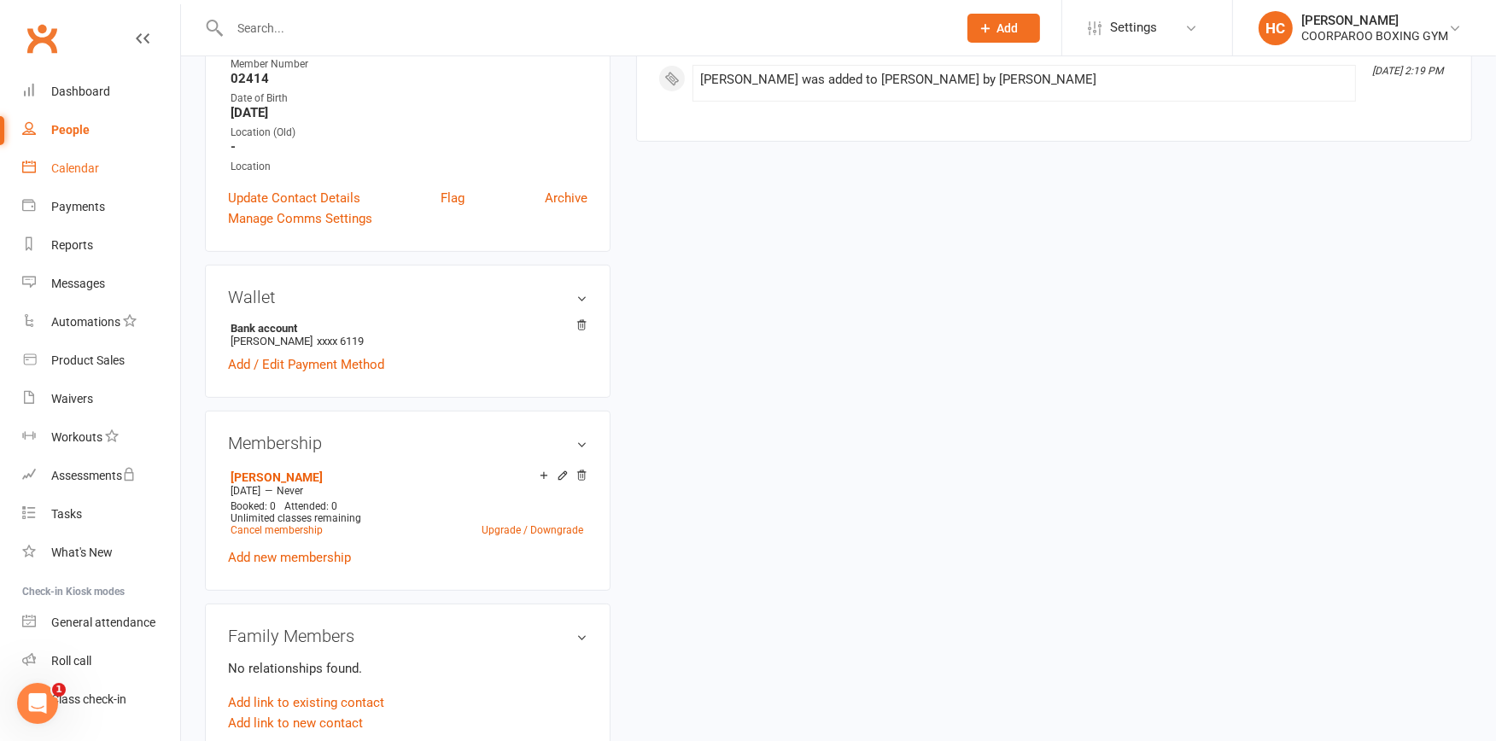
click at [70, 167] on div "Calendar" at bounding box center [75, 168] width 48 height 14
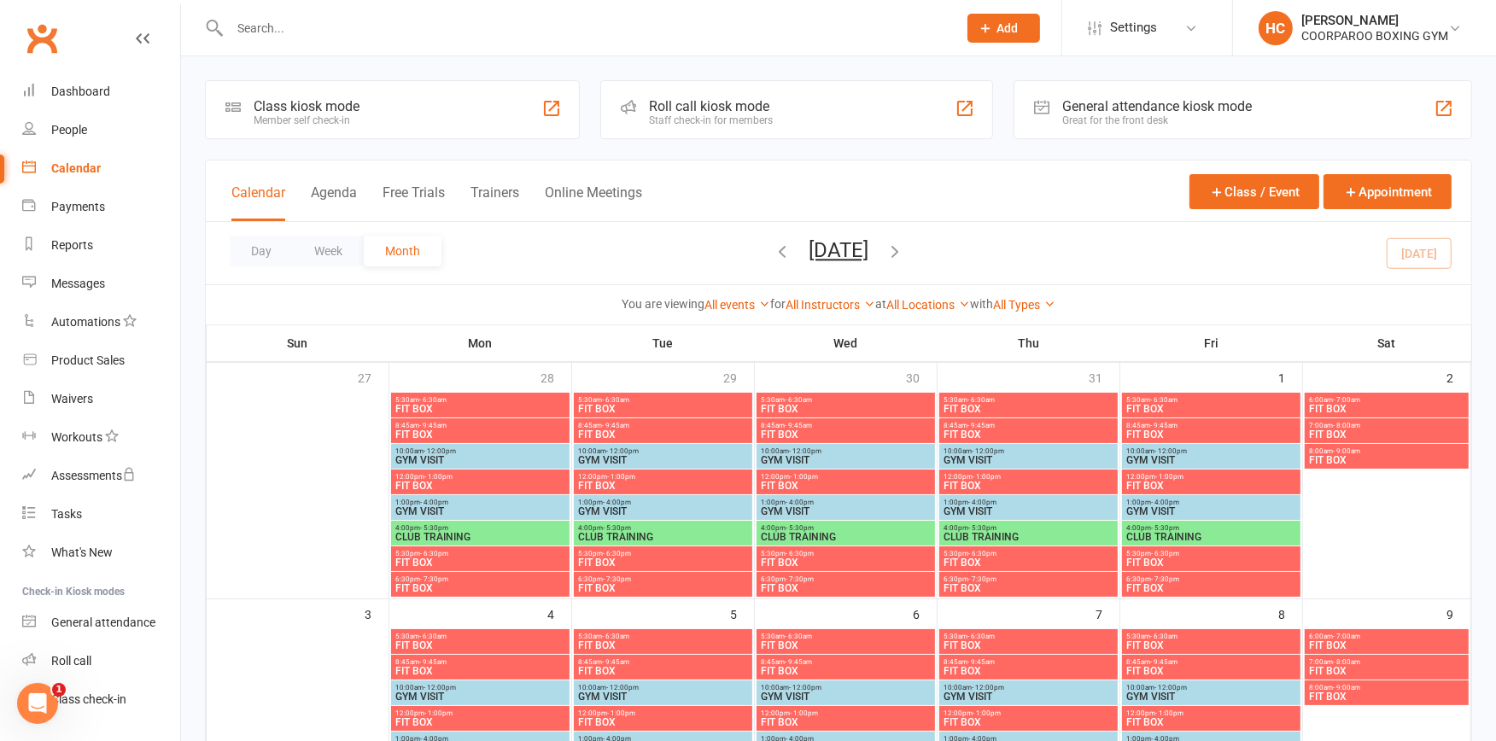
click at [333, 108] on div "Class kiosk mode" at bounding box center [307, 106] width 106 height 16
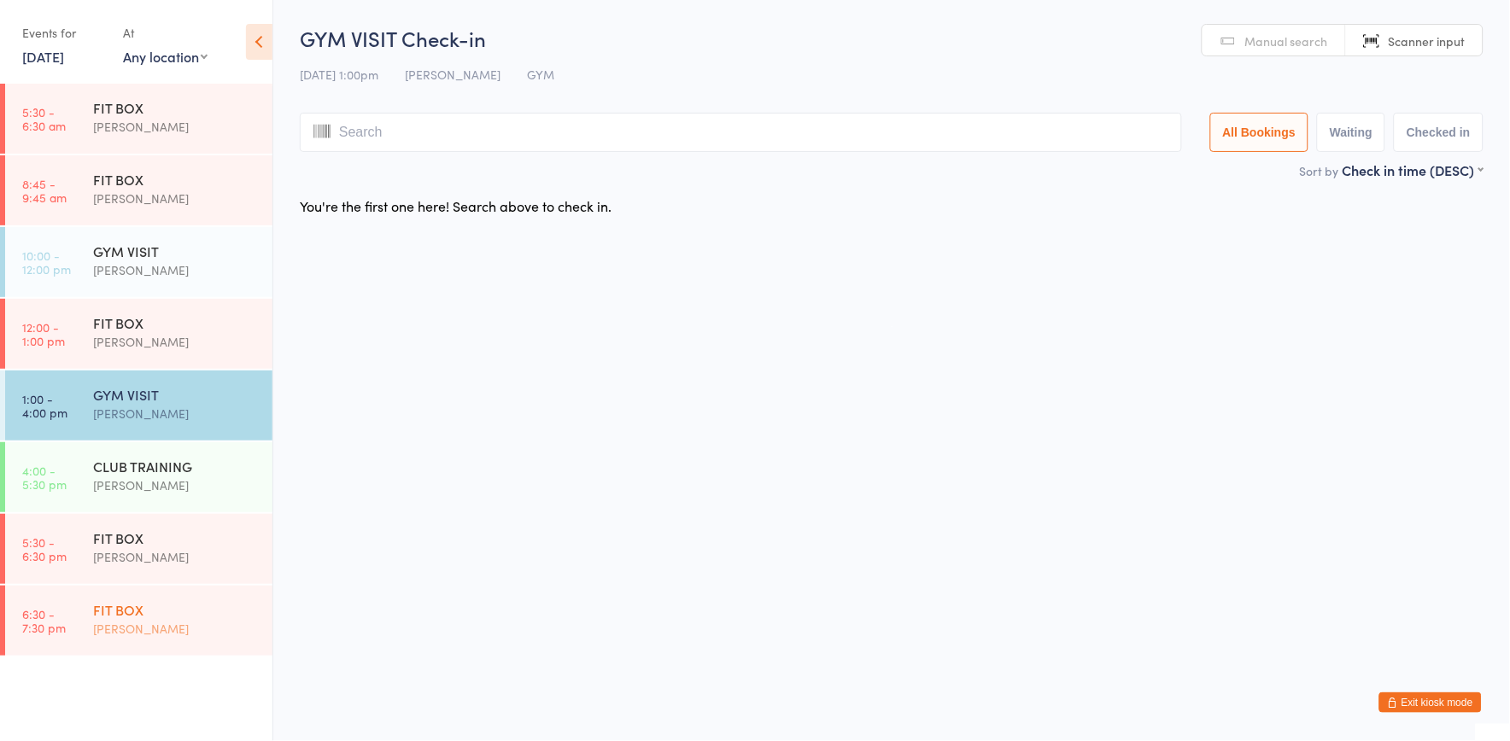
click at [154, 646] on div "FIT BOX HARRY COSTI" at bounding box center [182, 619] width 179 height 67
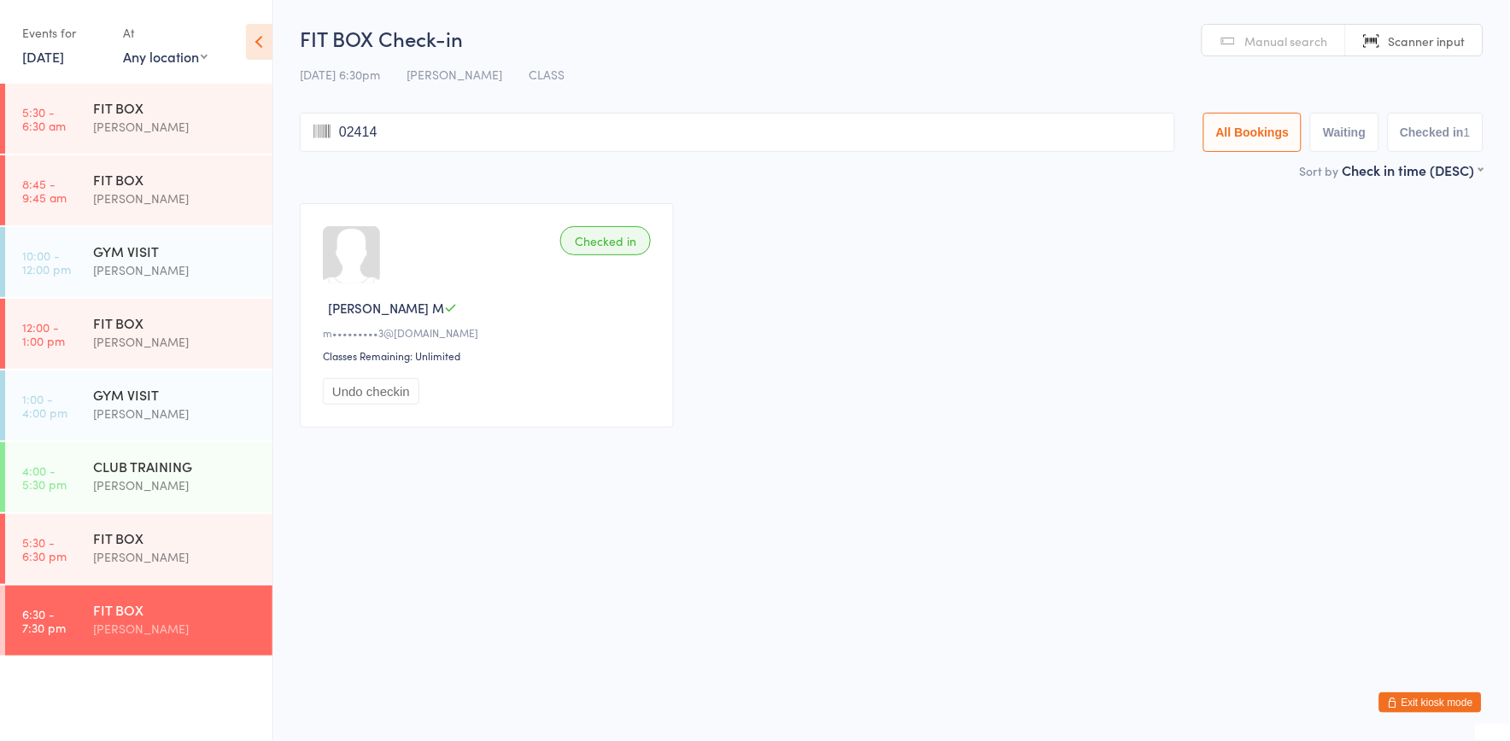
type input "02414"
click at [1467, 703] on button "Exit kiosk mode" at bounding box center [1430, 702] width 102 height 20
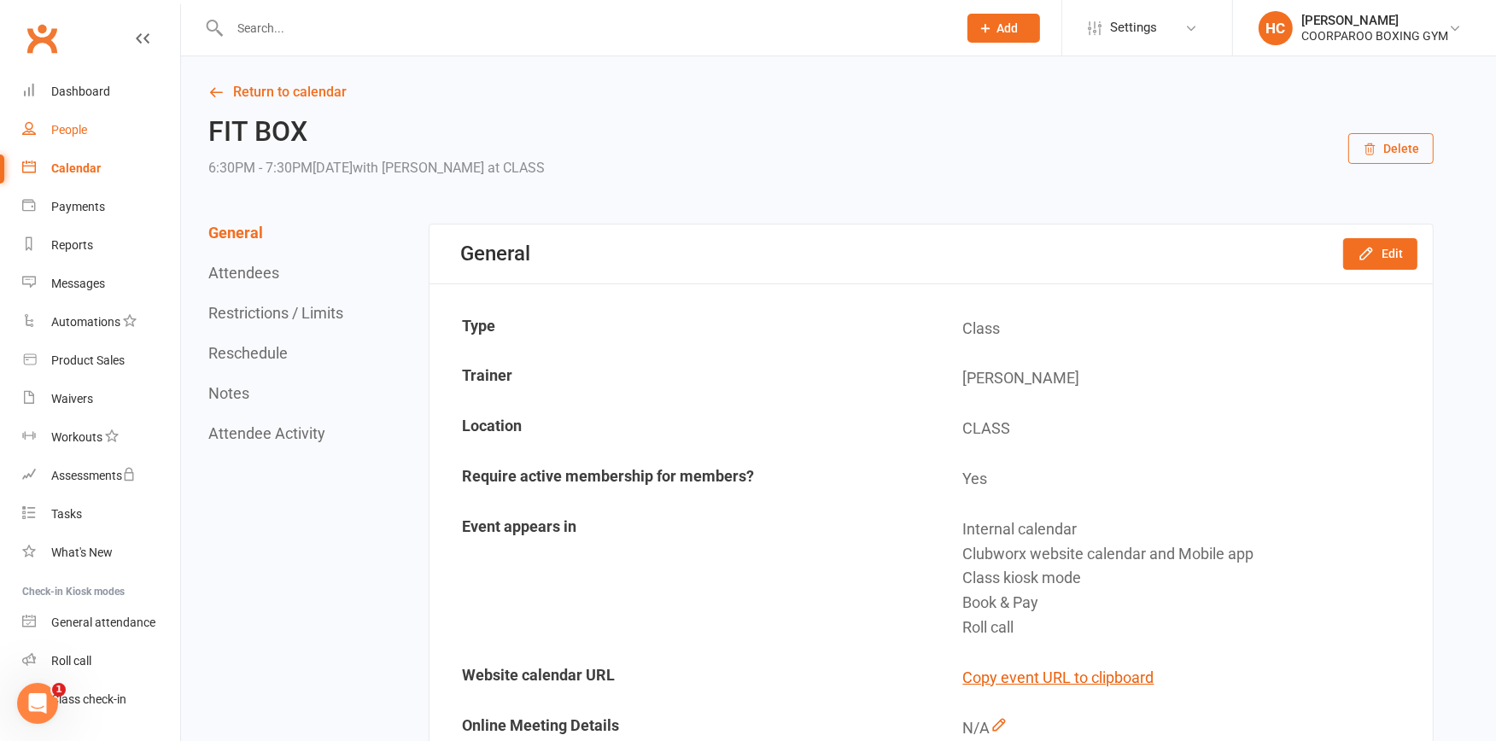
click at [73, 131] on div "People" at bounding box center [69, 130] width 36 height 14
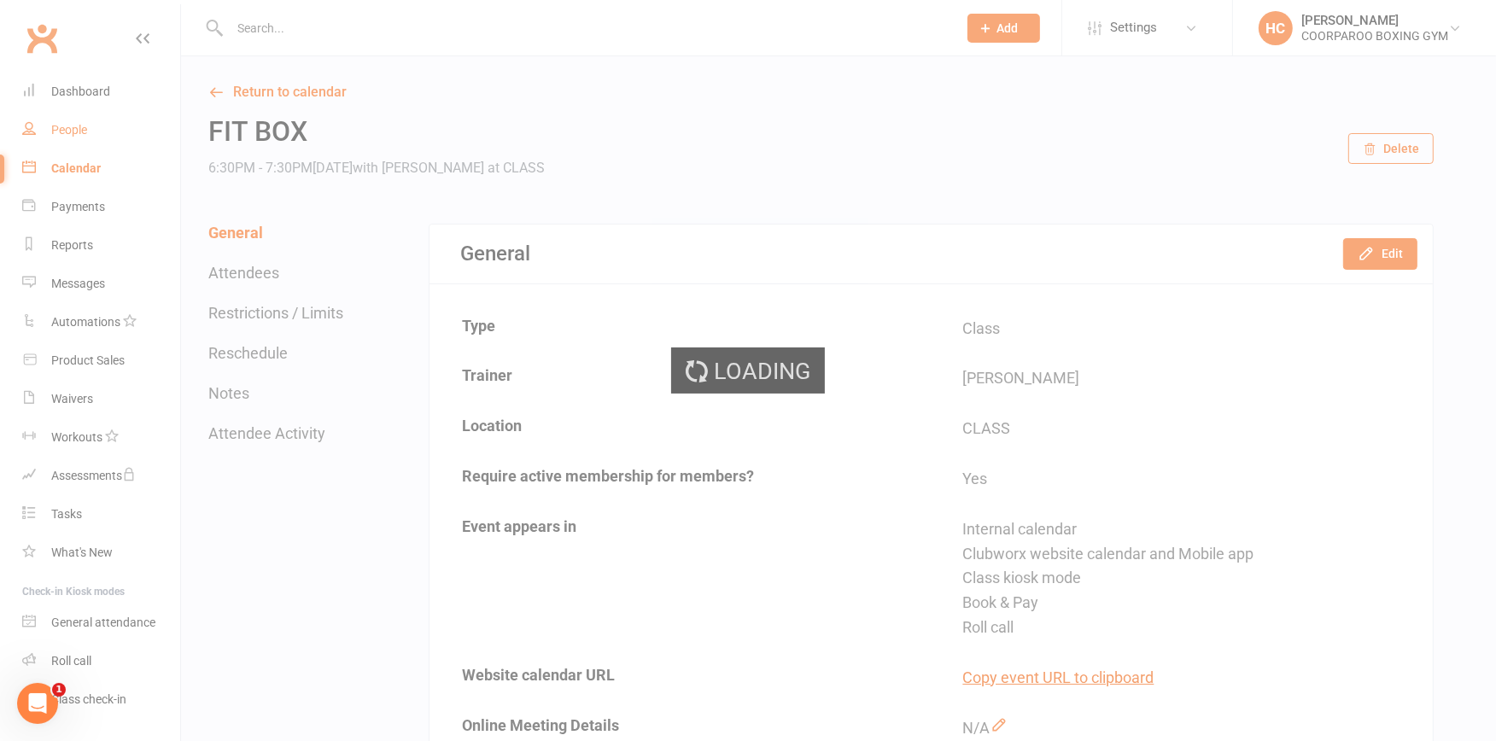
select select "100"
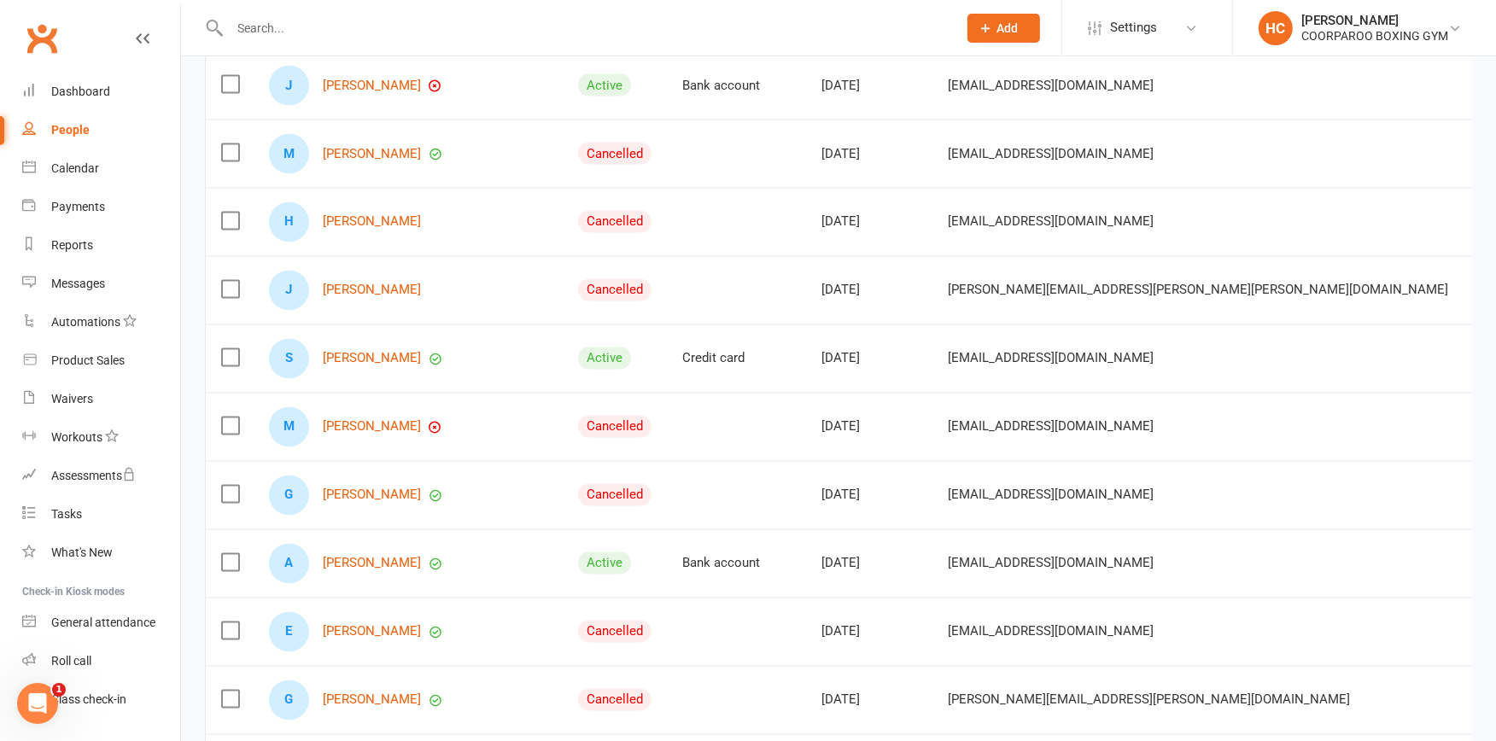
scroll to position [3225, 0]
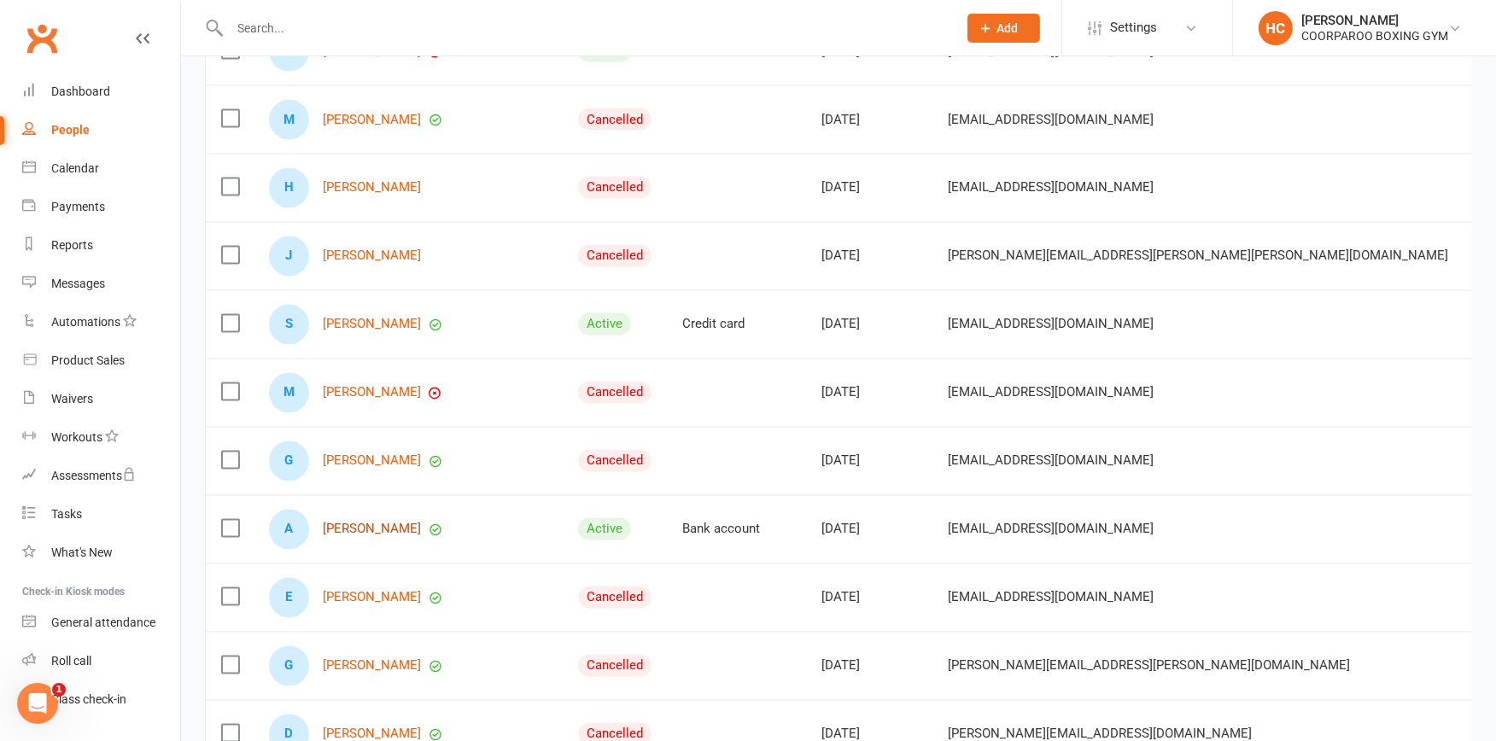
click at [365, 526] on link "[PERSON_NAME]" at bounding box center [372, 530] width 98 height 15
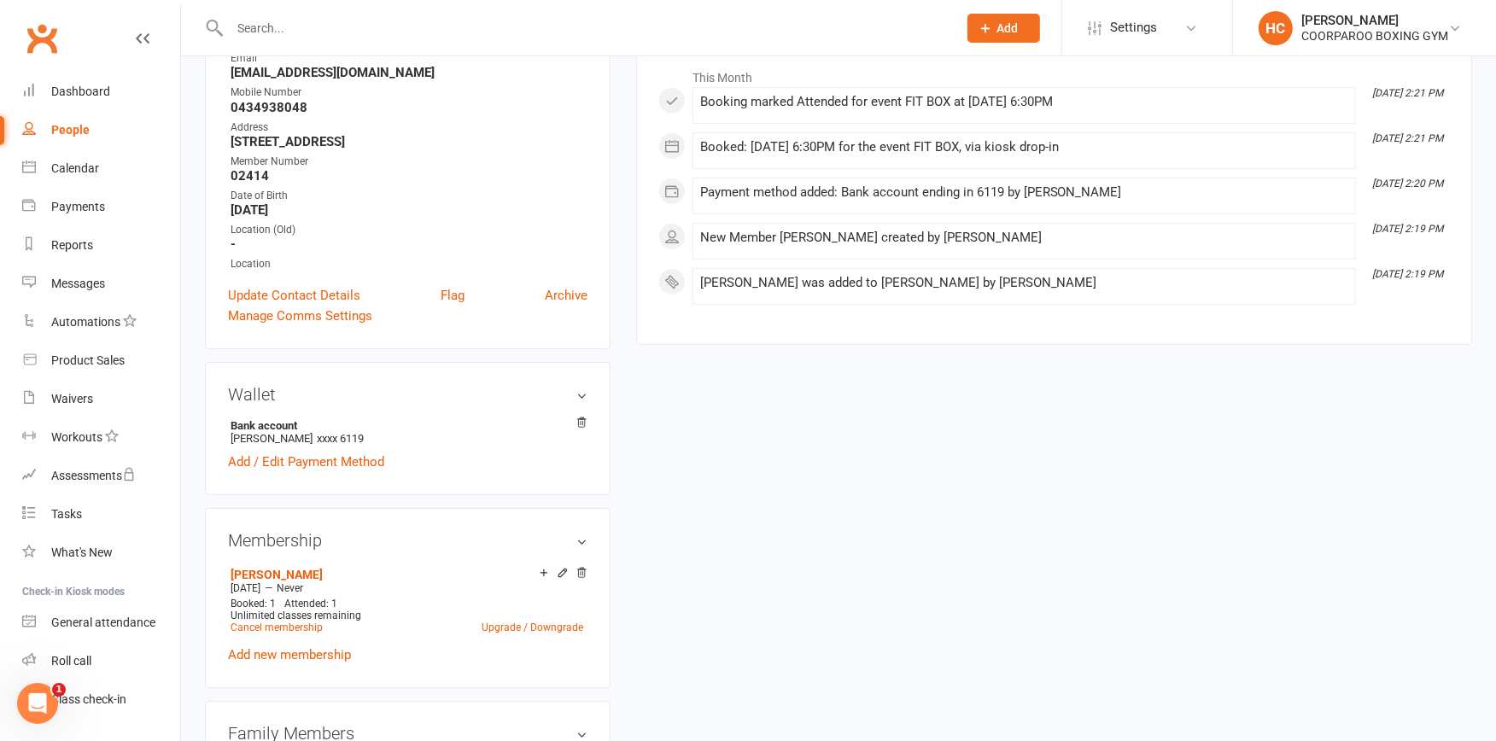
scroll to position [284, 0]
click at [581, 414] on icon at bounding box center [581, 420] width 12 height 12
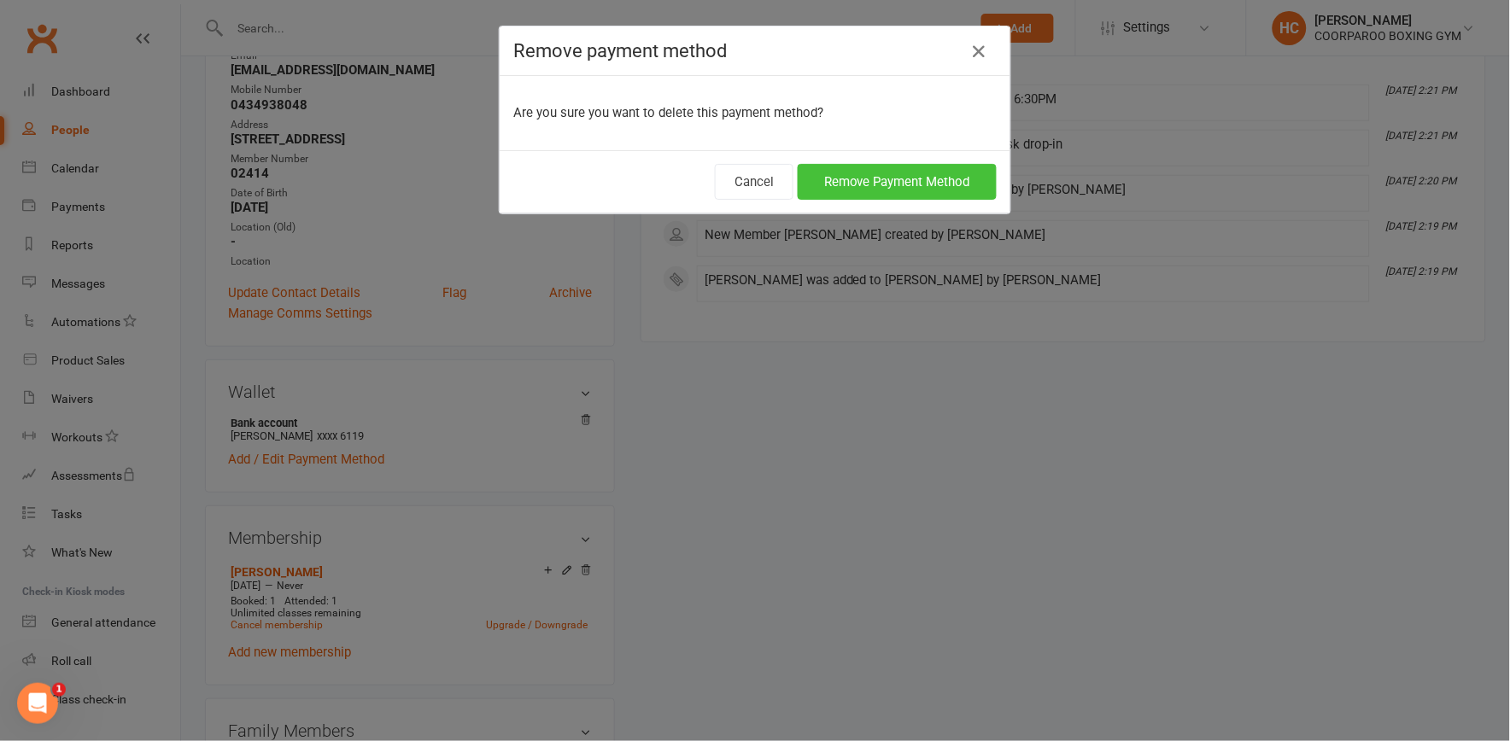
click at [850, 179] on button "Remove Payment Method" at bounding box center [896, 182] width 199 height 36
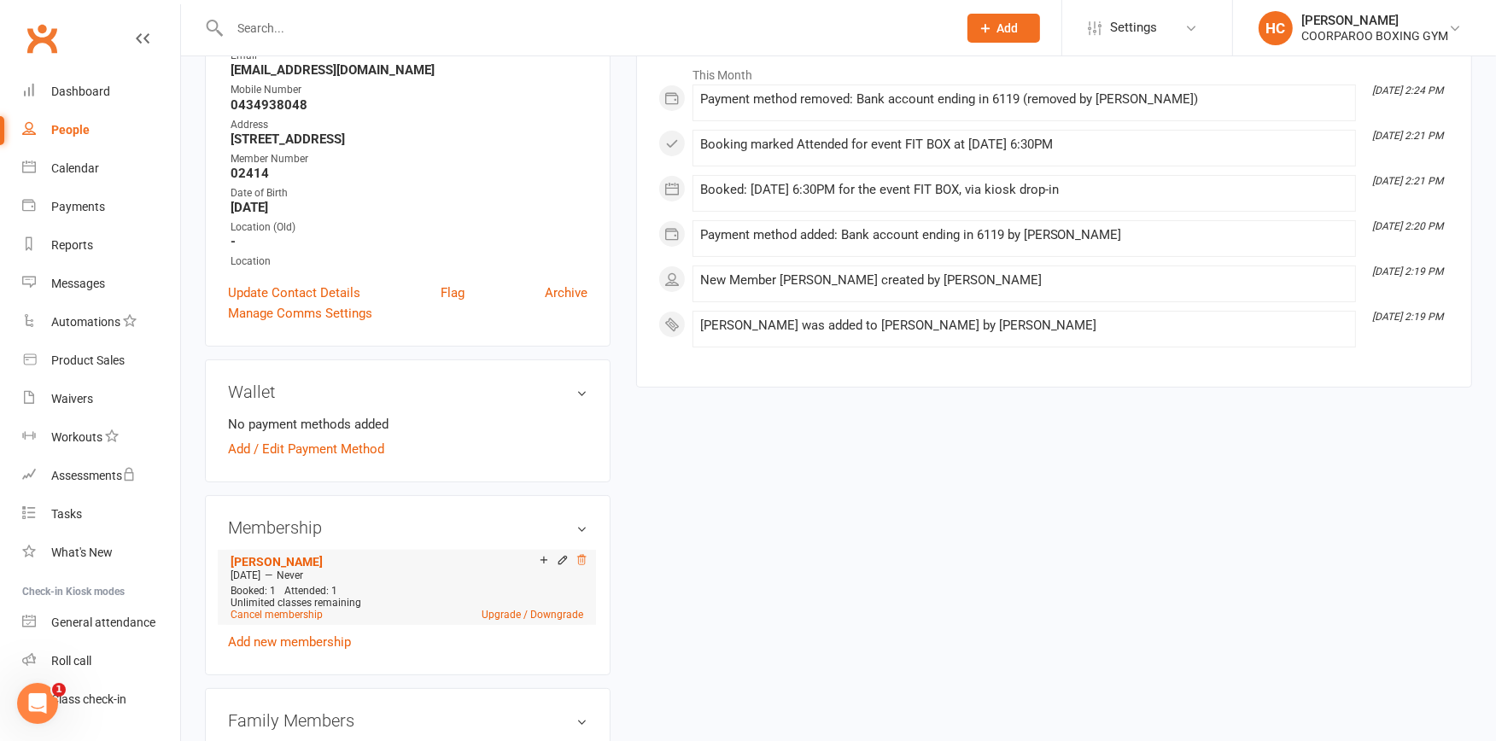
click at [584, 560] on icon at bounding box center [581, 559] width 9 height 9
click at [582, 551] on li "[PERSON_NAME] [DATE] — Never Booked: 1 Attended: 1 Unlimited classes remaining …" at bounding box center [406, 587] width 361 height 75
click at [586, 558] on icon at bounding box center [581, 560] width 12 height 12
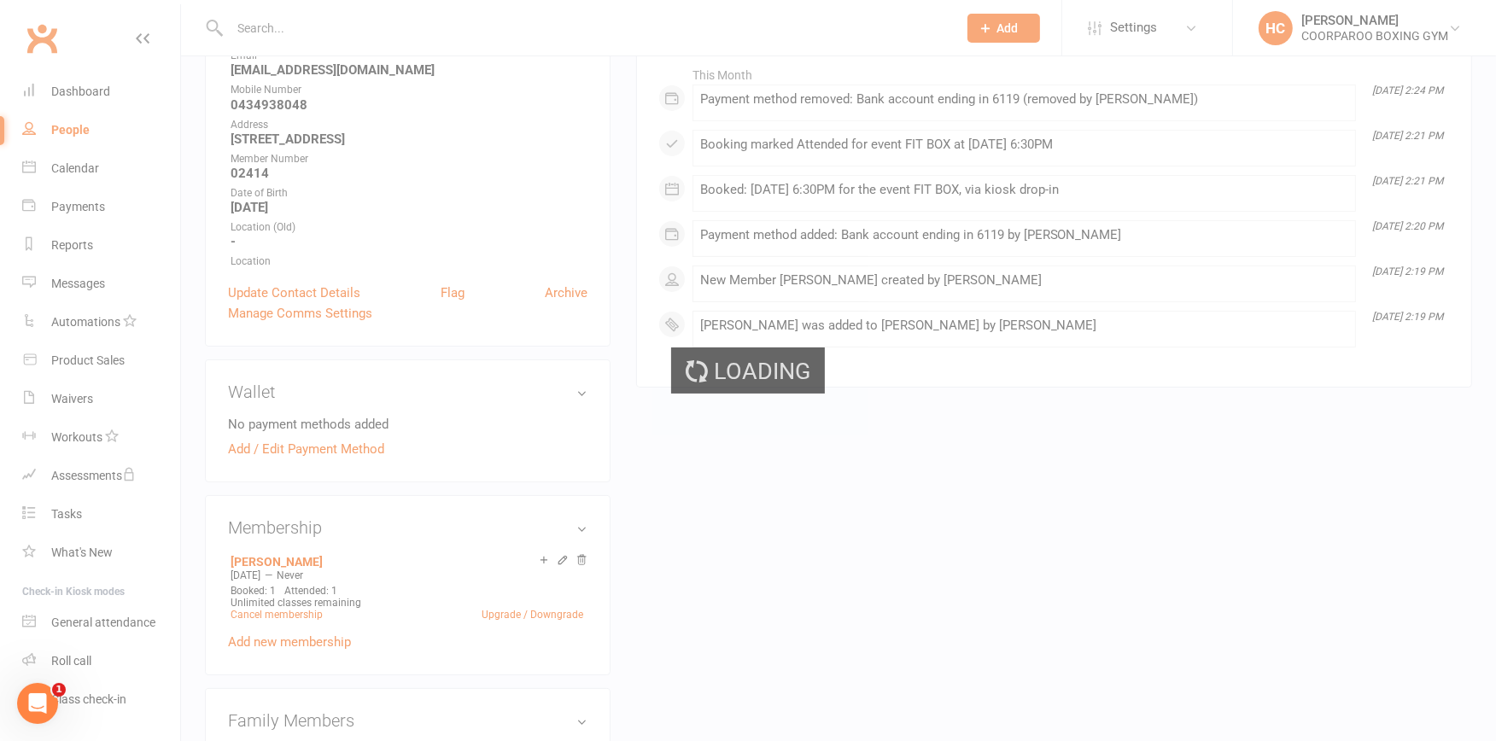
scroll to position [280, 0]
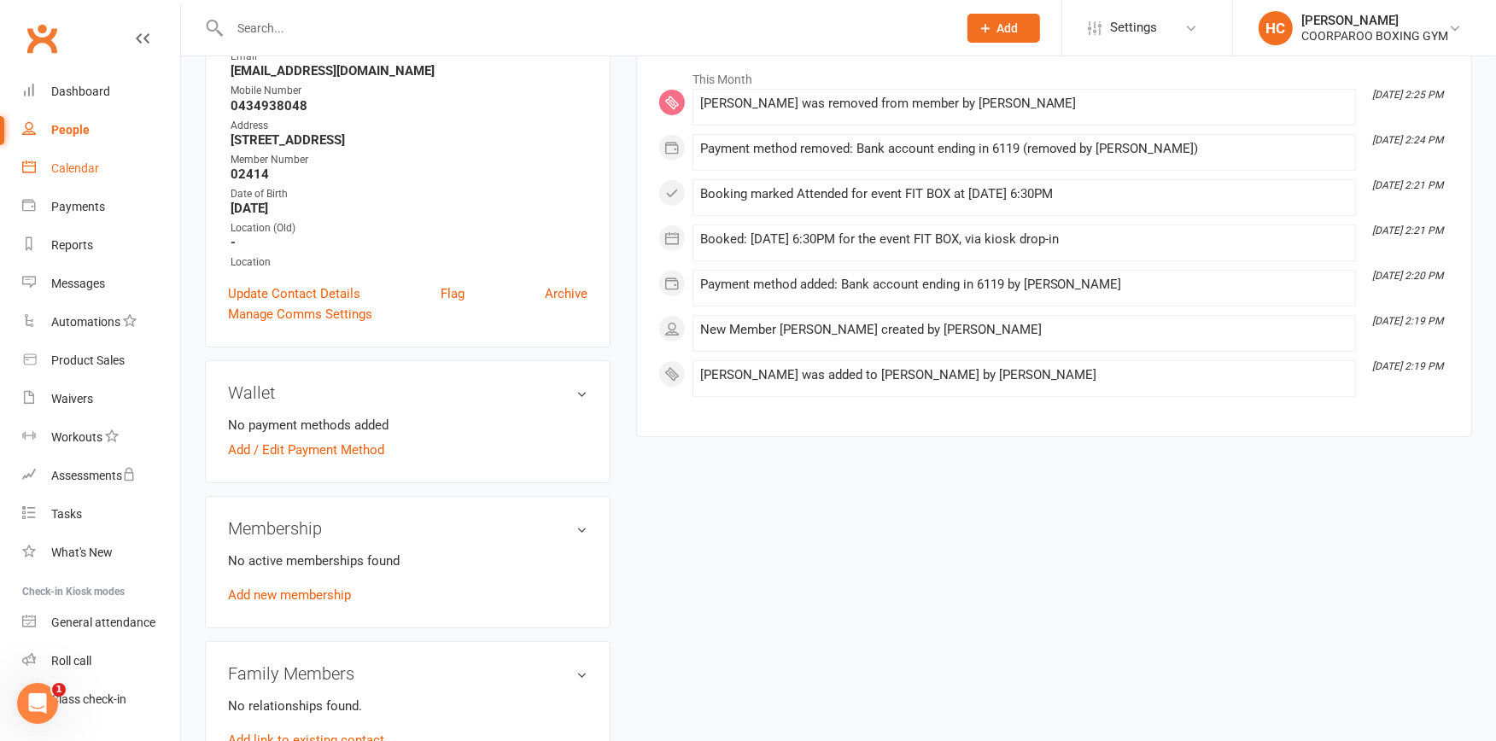
click at [77, 168] on div "Calendar" at bounding box center [75, 168] width 48 height 14
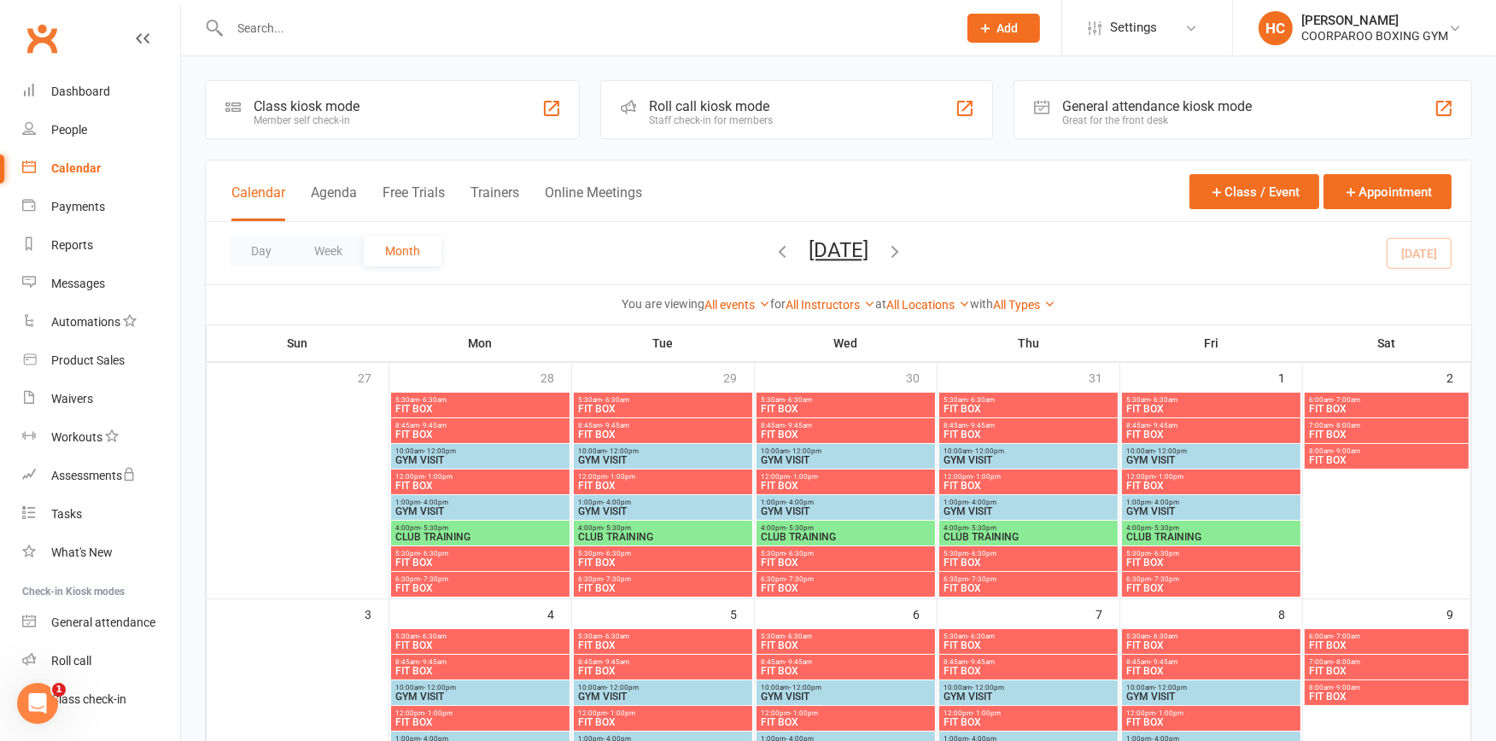
click at [365, 108] on div "Class kiosk mode Member self check-in" at bounding box center [392, 109] width 375 height 59
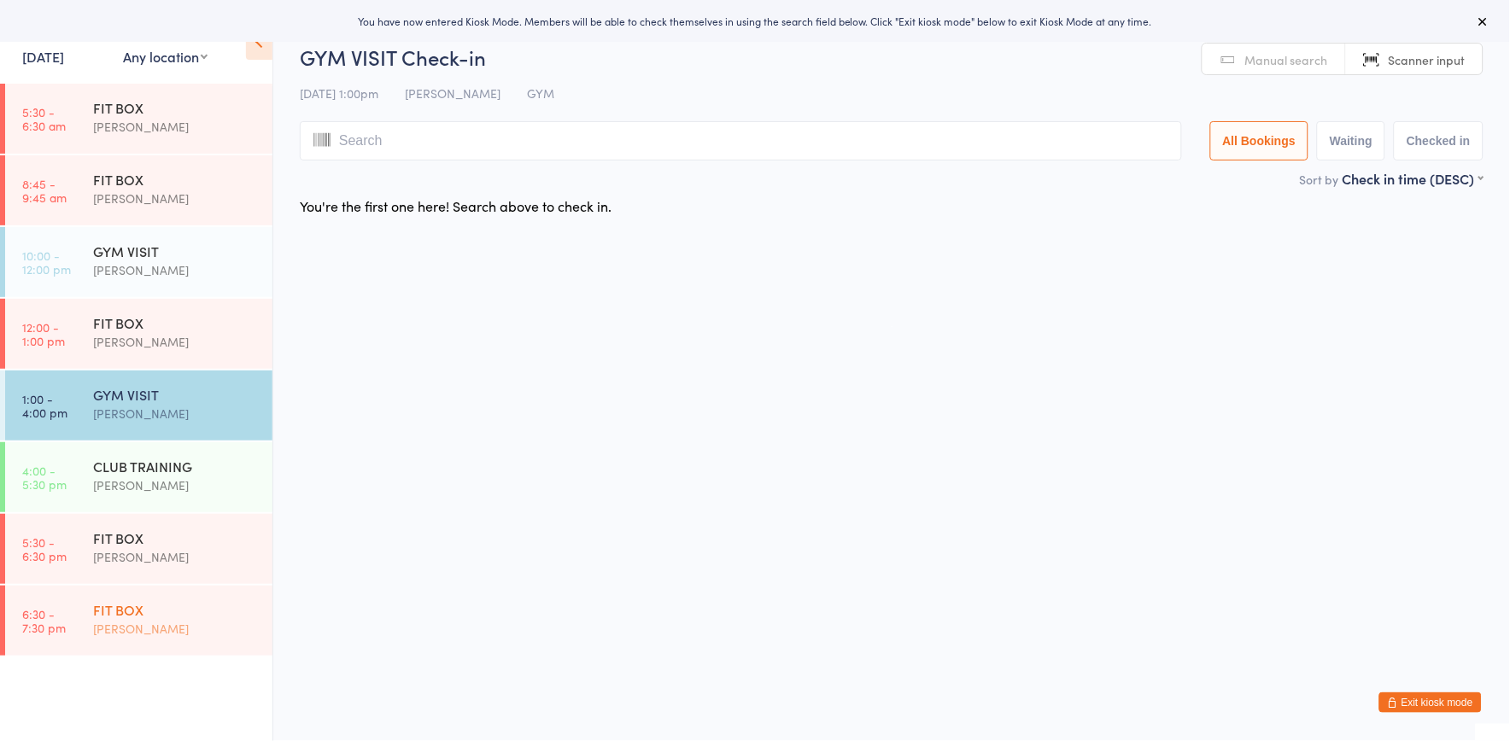
click at [235, 615] on div "FIT BOX" at bounding box center [175, 609] width 165 height 19
